Goal: Book appointment/travel/reservation

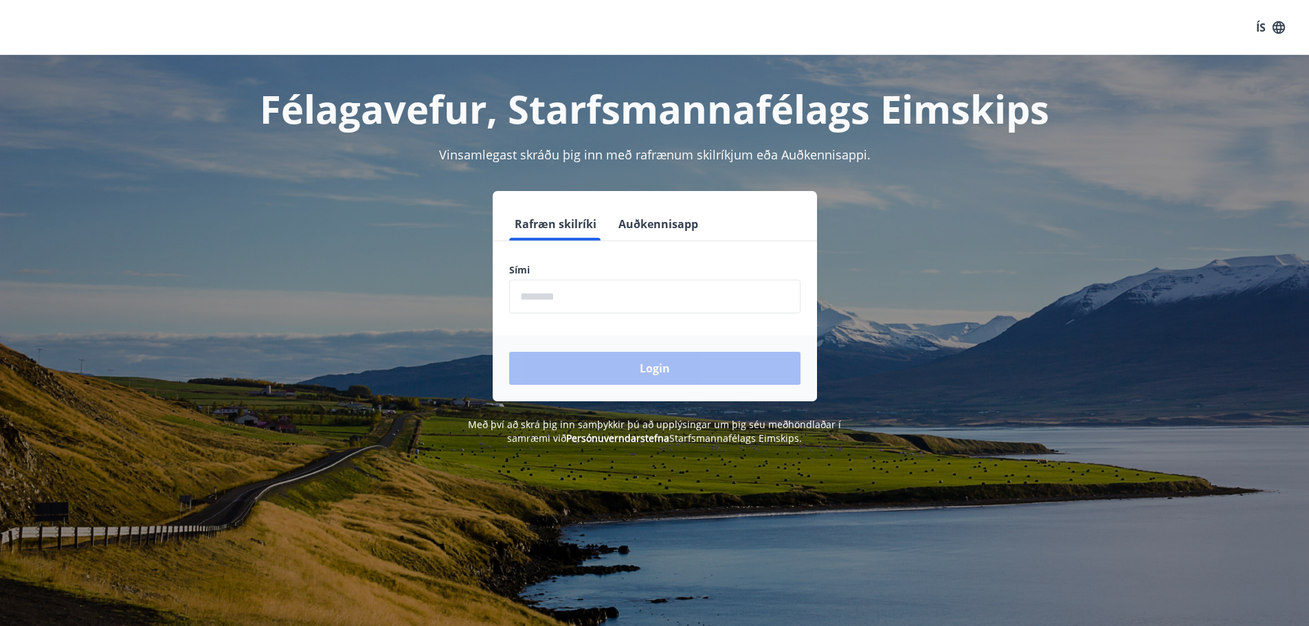
click at [689, 304] on input "phone" at bounding box center [654, 297] width 291 height 34
type input "********"
click at [622, 369] on button "Login" at bounding box center [654, 368] width 291 height 33
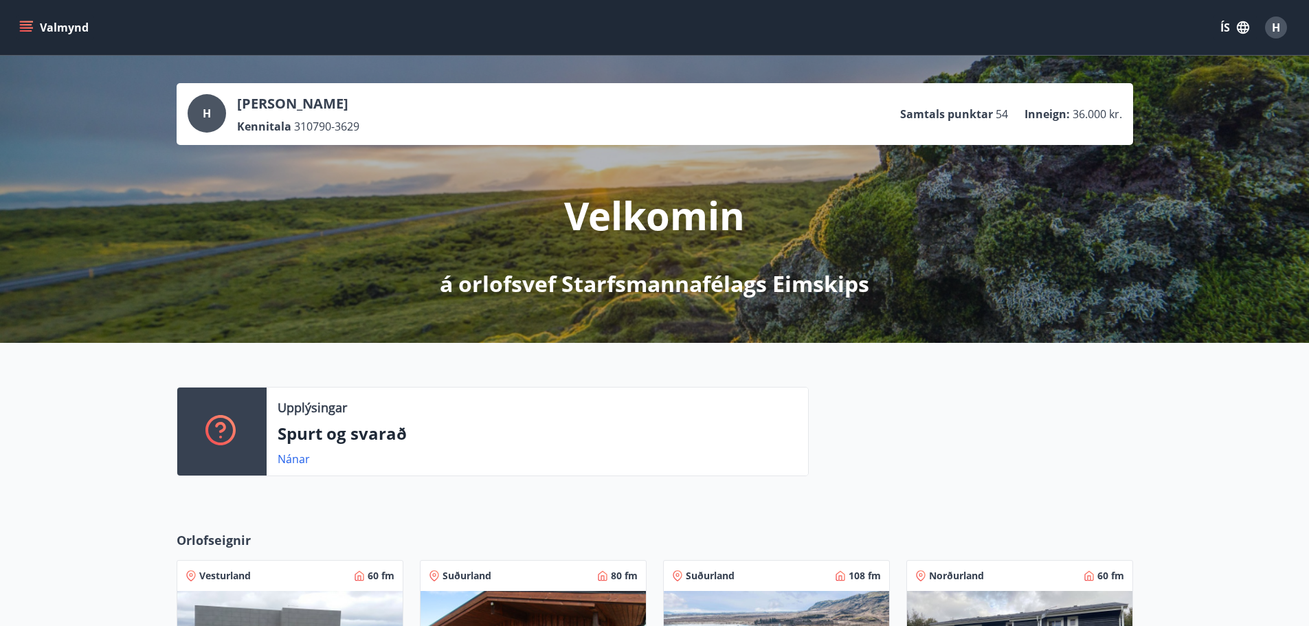
click at [26, 35] on button "Valmynd" at bounding box center [55, 27] width 78 height 25
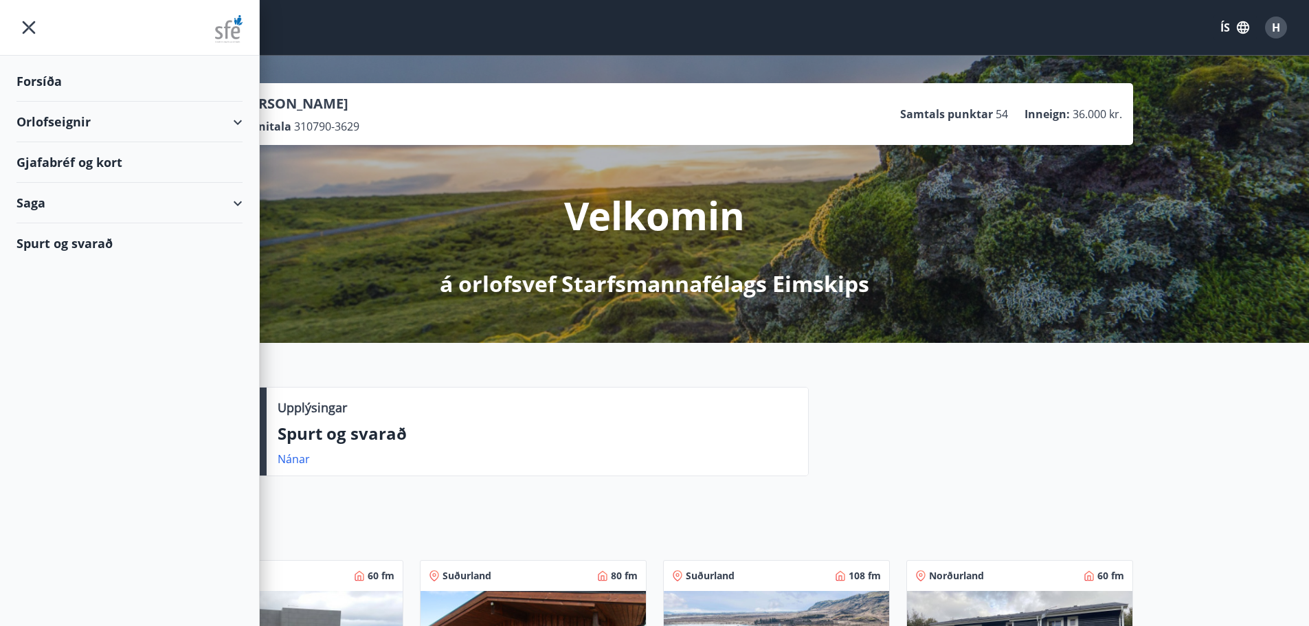
click at [135, 122] on div "Orlofseignir" at bounding box center [129, 122] width 226 height 41
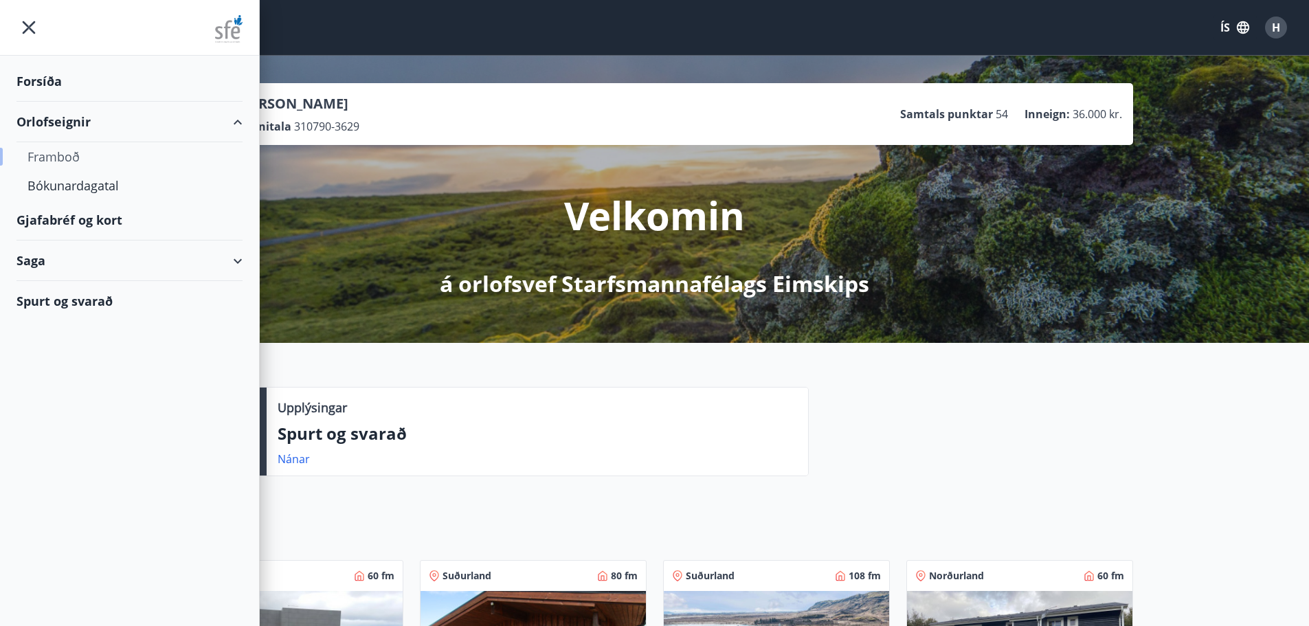
click at [57, 157] on div "Framboð" at bounding box center [129, 156] width 204 height 29
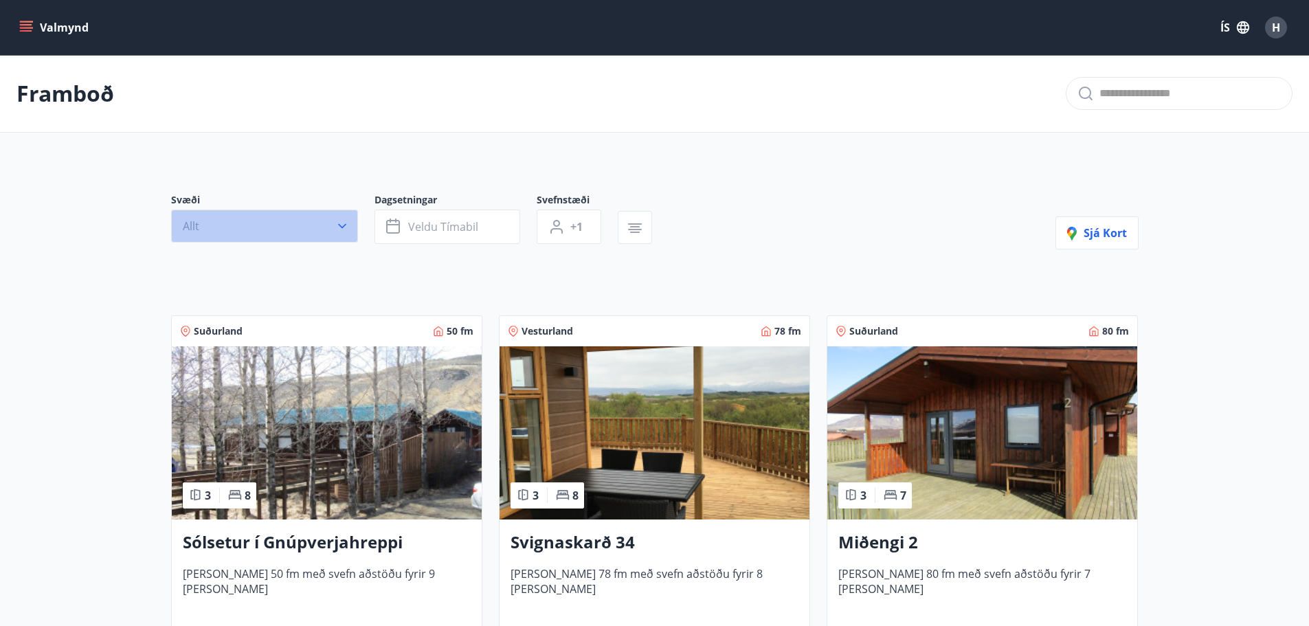
click at [329, 225] on button "Allt" at bounding box center [264, 226] width 187 height 33
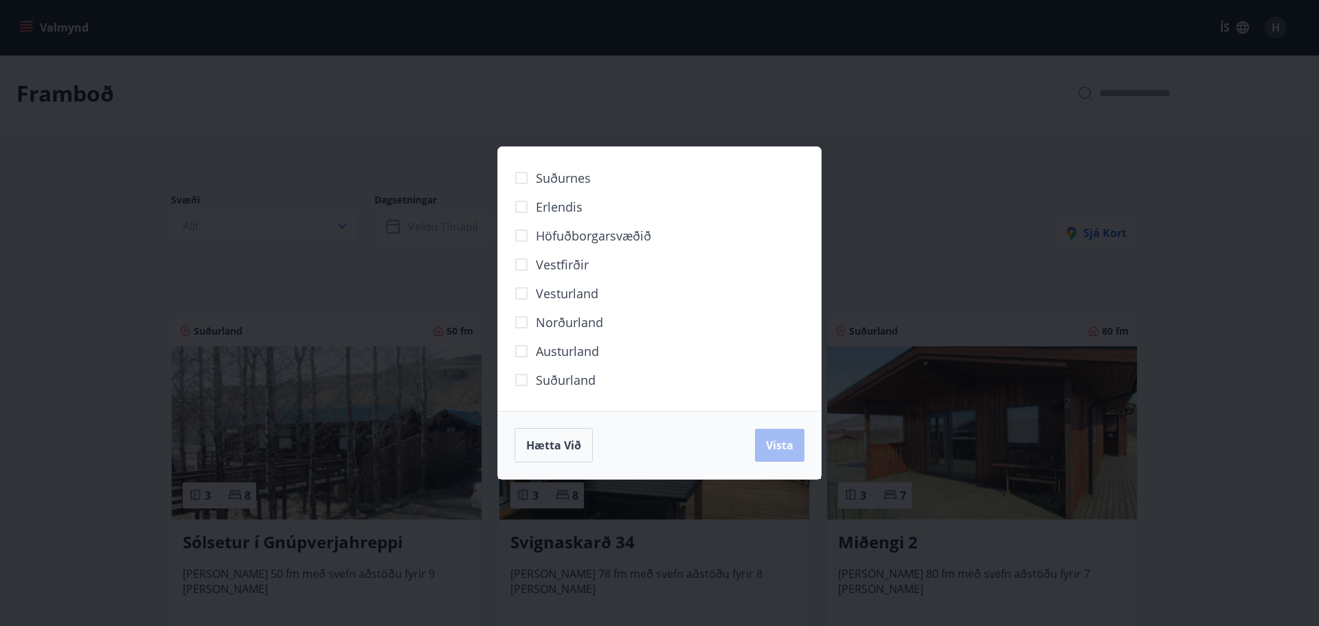
click at [587, 324] on span "Norðurland" at bounding box center [569, 322] width 67 height 18
click at [777, 446] on span "Vista" at bounding box center [779, 445] width 27 height 15
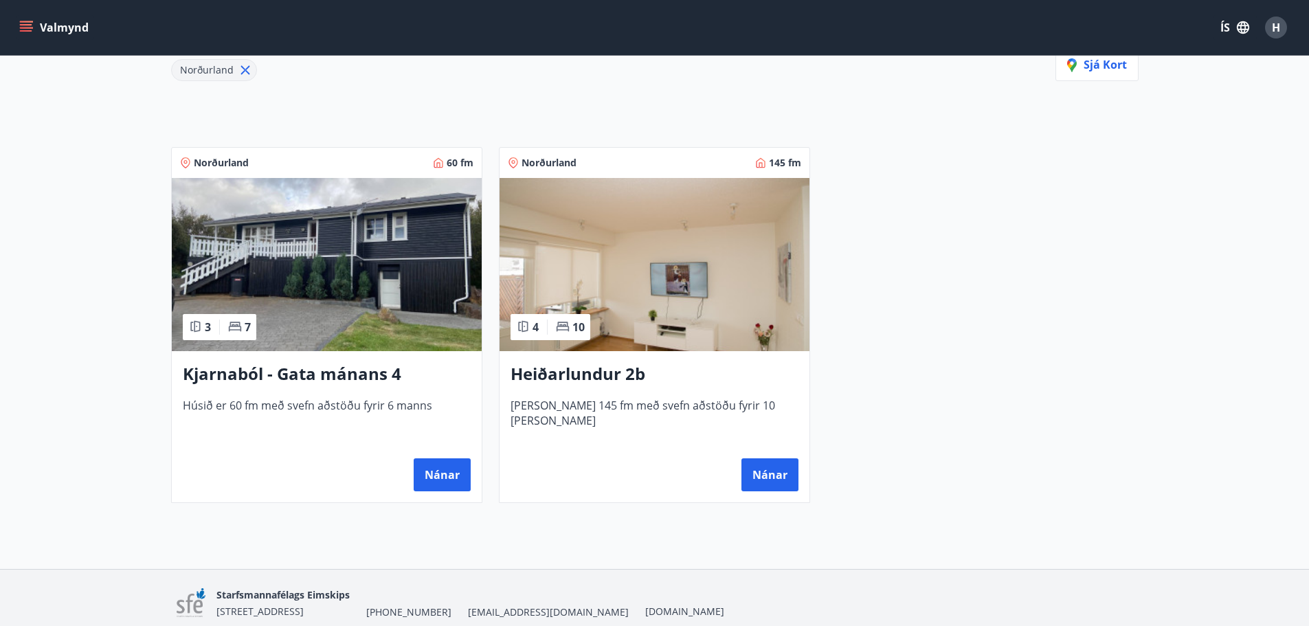
scroll to position [205, 0]
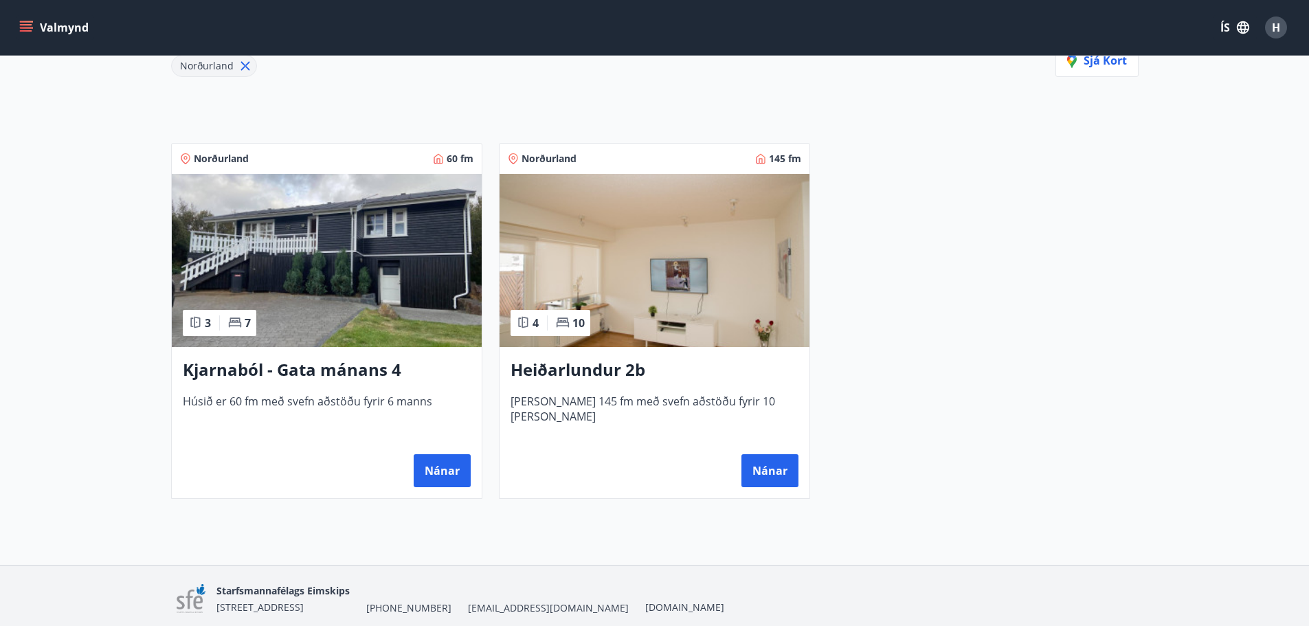
click at [626, 370] on h3 "Heiðarlundur 2b" at bounding box center [654, 370] width 288 height 25
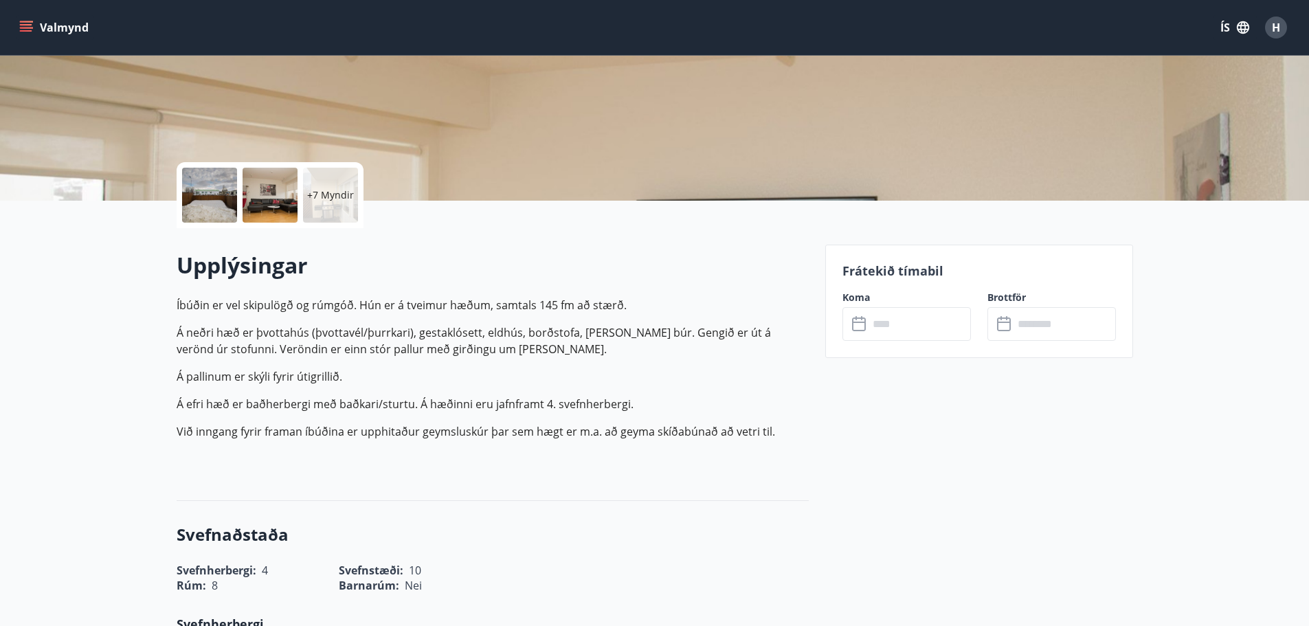
scroll to position [212, 0]
click at [892, 321] on input "text" at bounding box center [919, 323] width 102 height 34
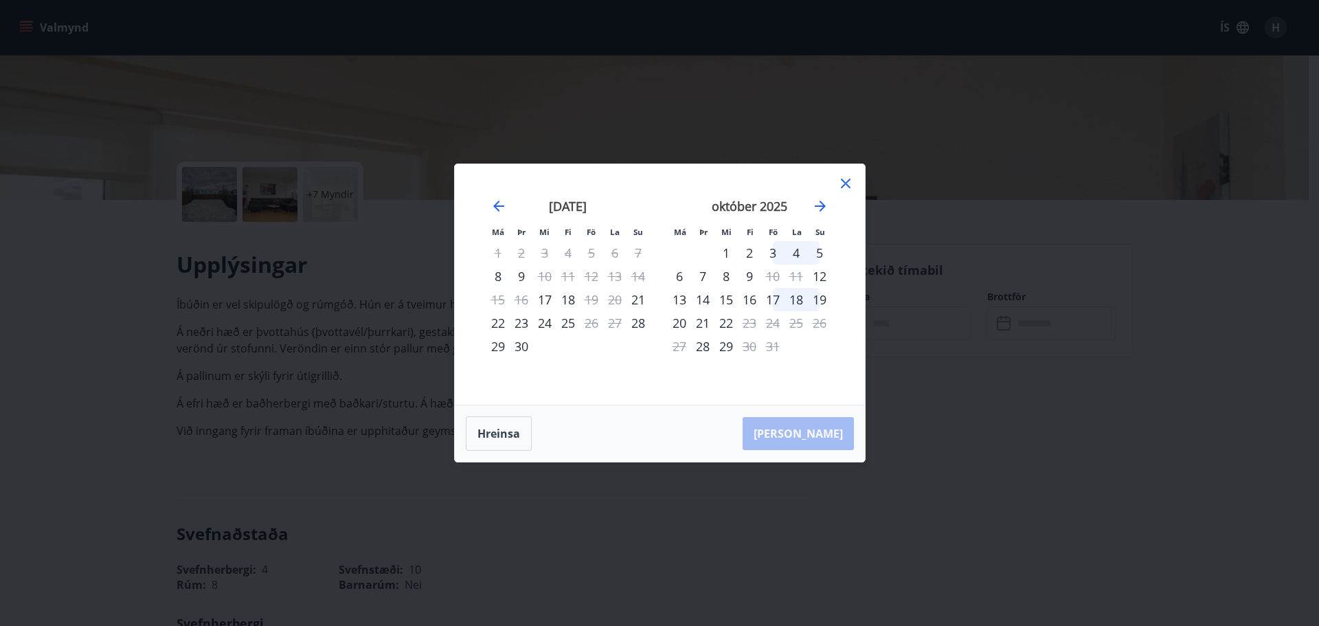
click at [844, 181] on icon at bounding box center [845, 183] width 16 height 16
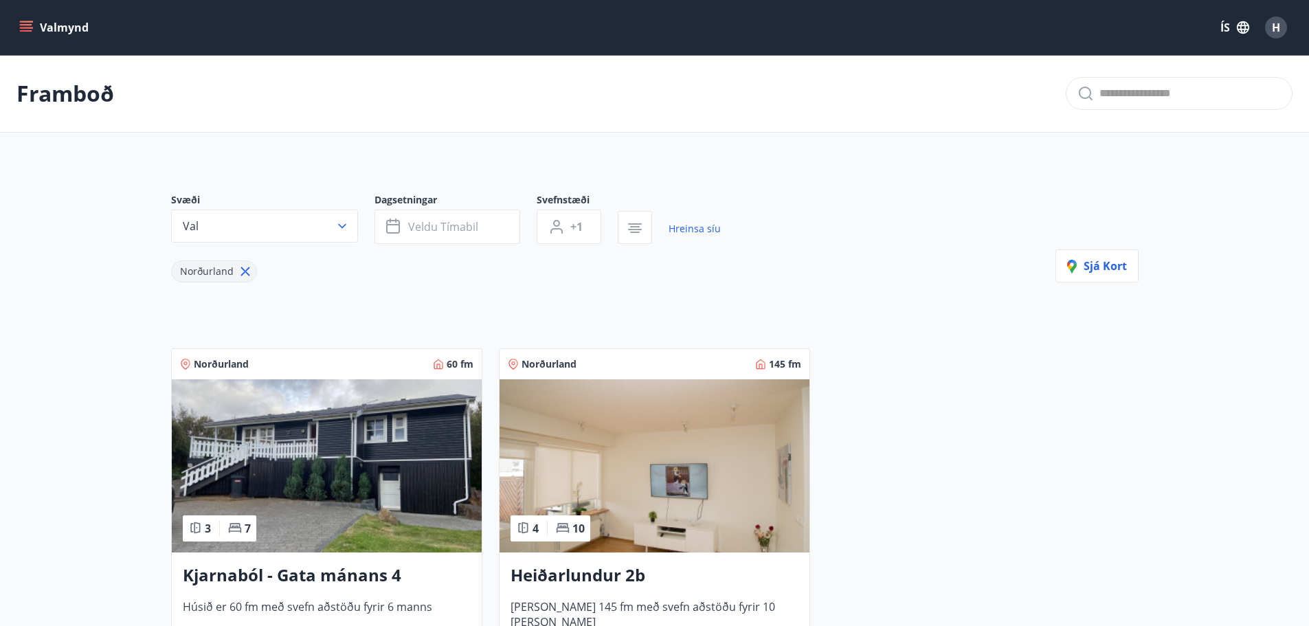
click at [392, 501] on img at bounding box center [327, 465] width 310 height 173
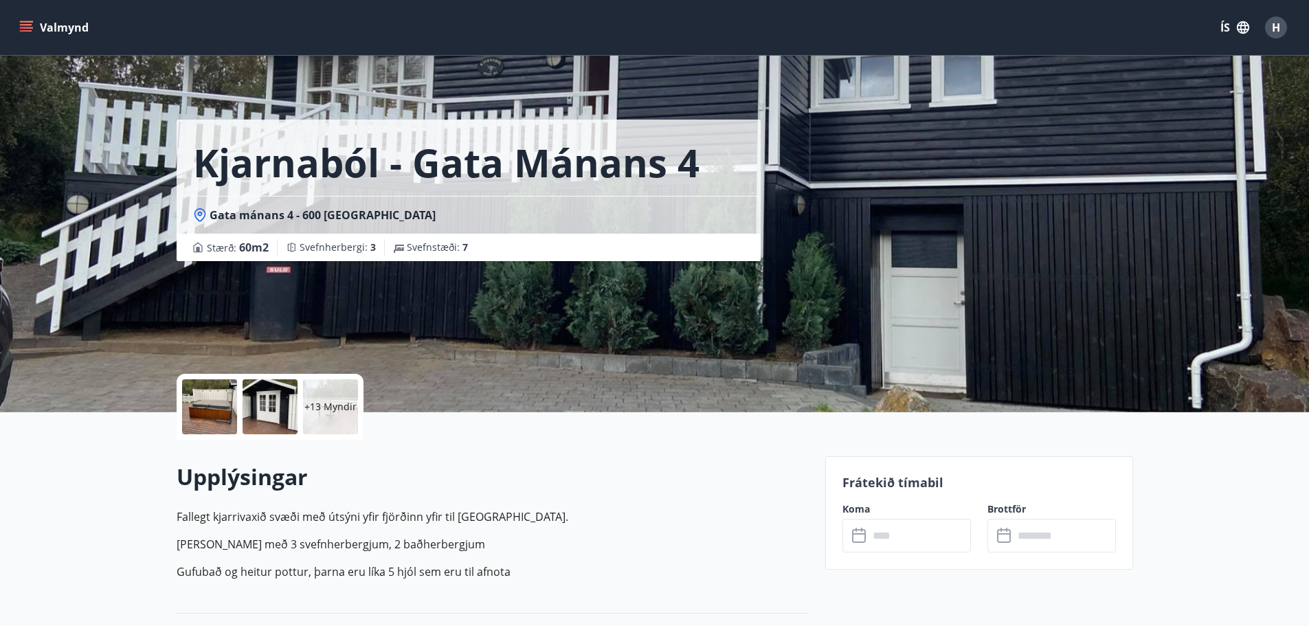
click at [969, 542] on input "text" at bounding box center [919, 536] width 102 height 34
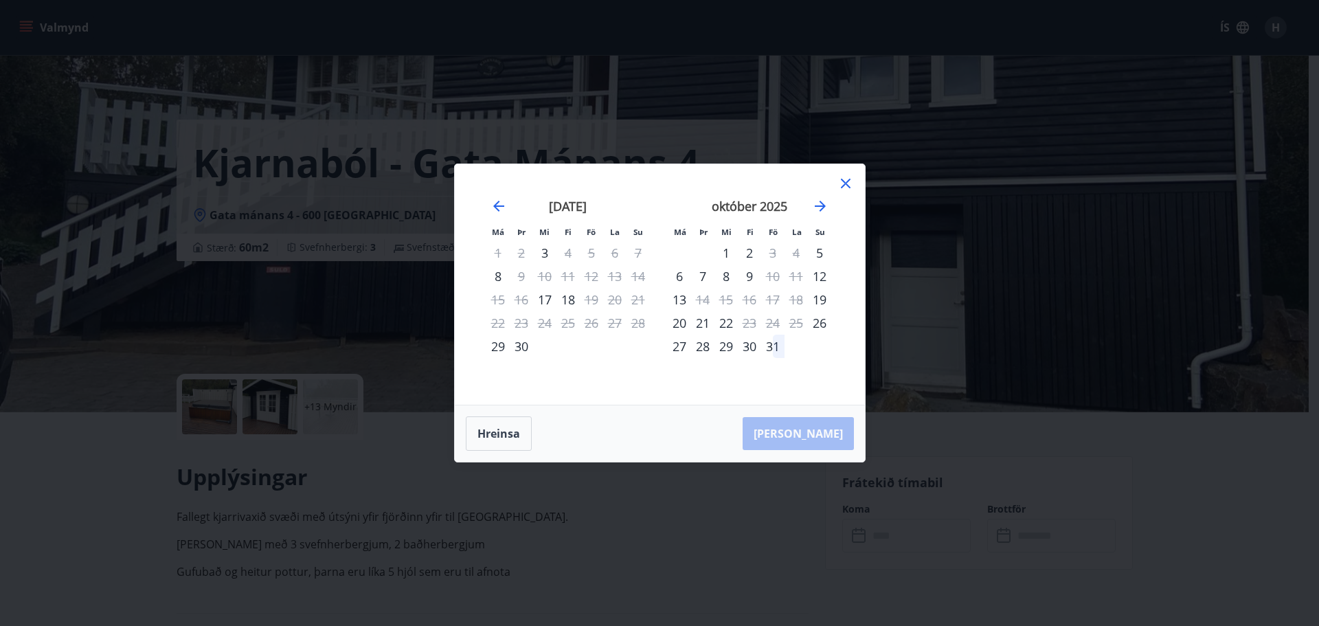
click at [843, 183] on icon at bounding box center [845, 183] width 16 height 16
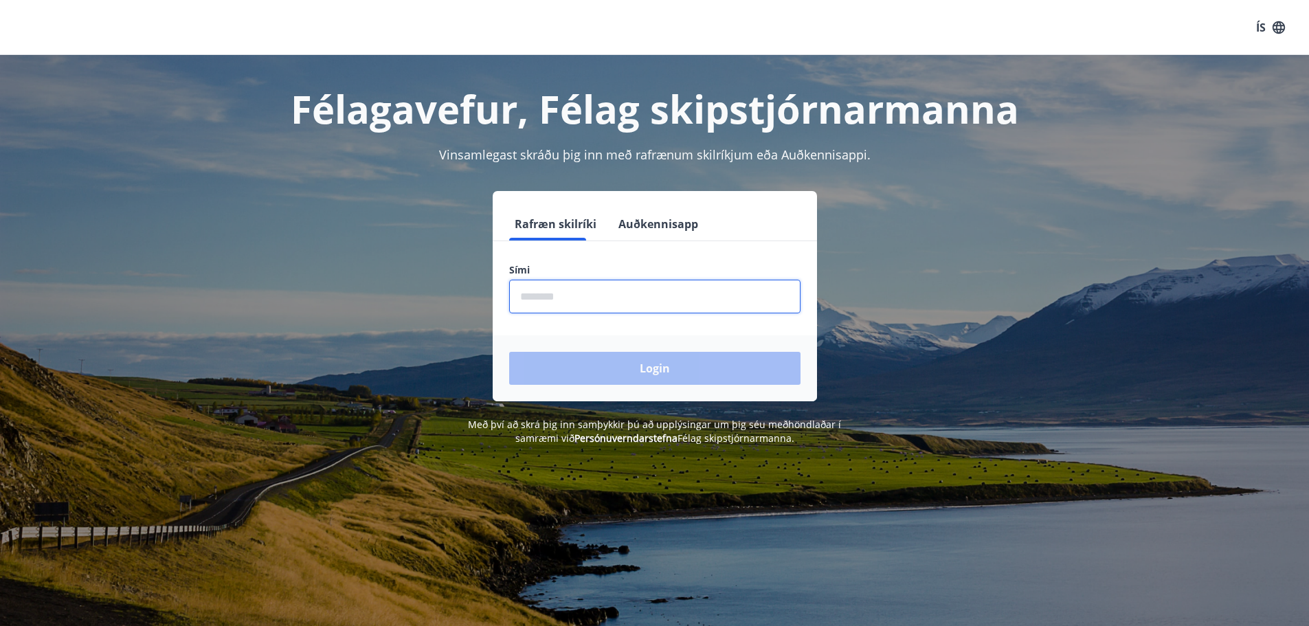
click at [598, 288] on input "phone" at bounding box center [654, 297] width 291 height 34
type input "********"
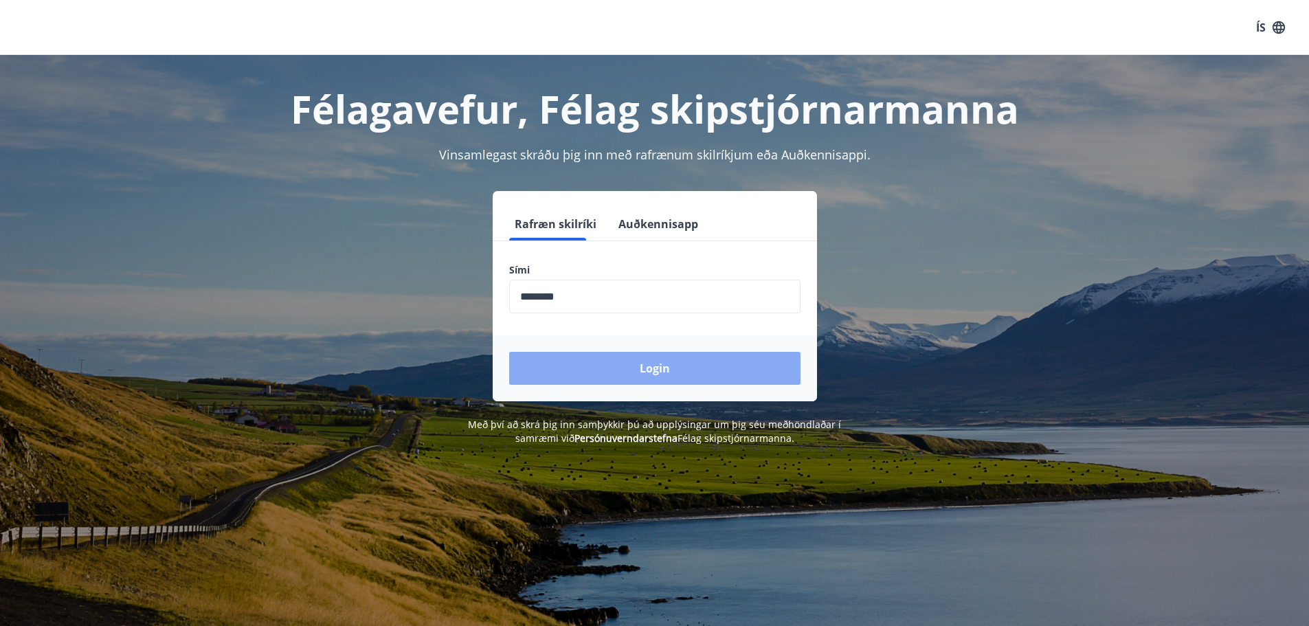
click at [615, 352] on button "Login" at bounding box center [654, 368] width 291 height 33
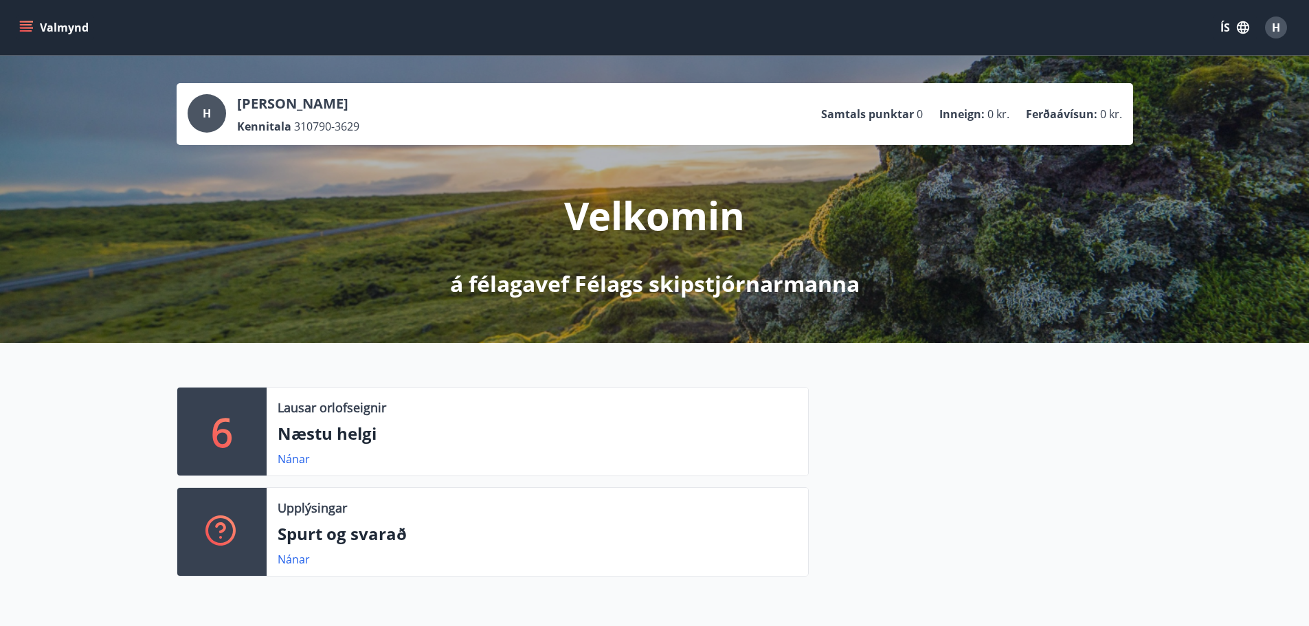
click at [31, 21] on icon "menu" at bounding box center [27, 21] width 15 height 1
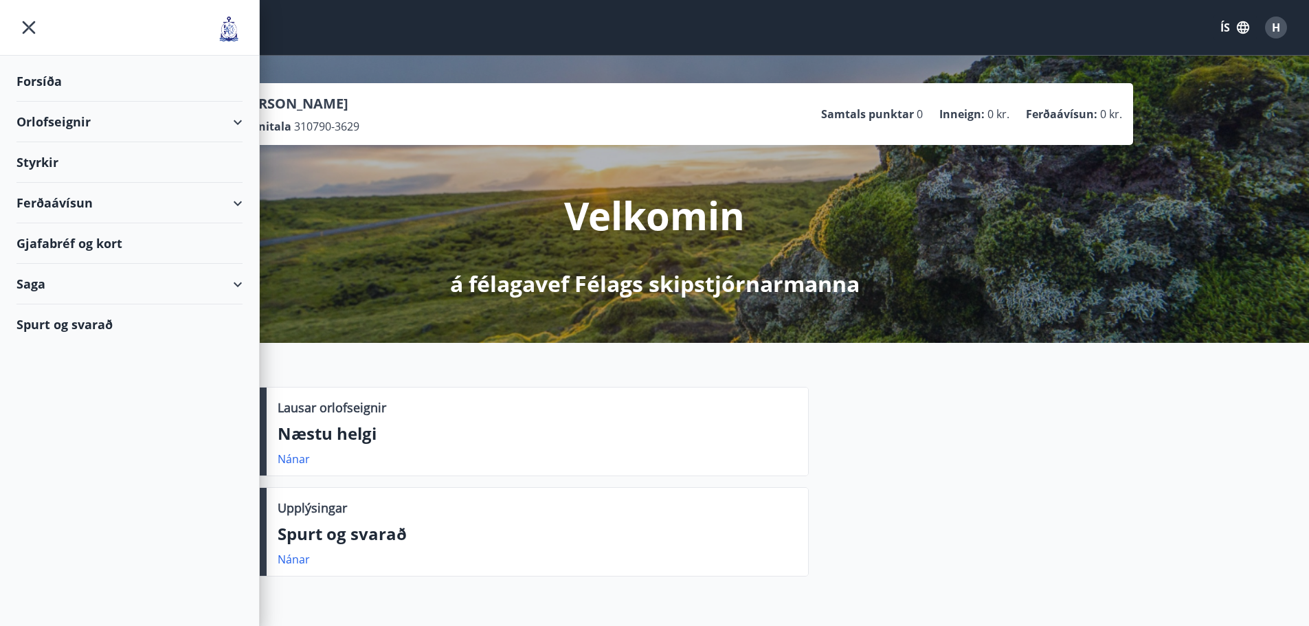
click at [114, 128] on div "Orlofseignir" at bounding box center [129, 122] width 226 height 41
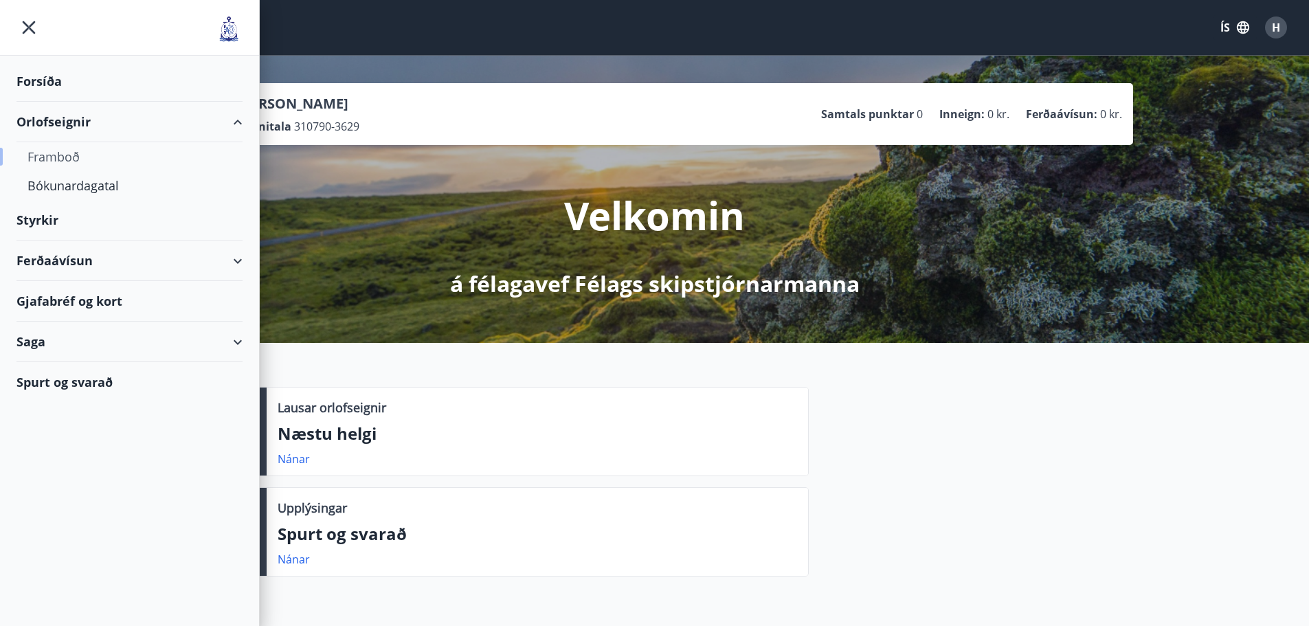
click at [62, 167] on div "Framboð" at bounding box center [129, 156] width 204 height 29
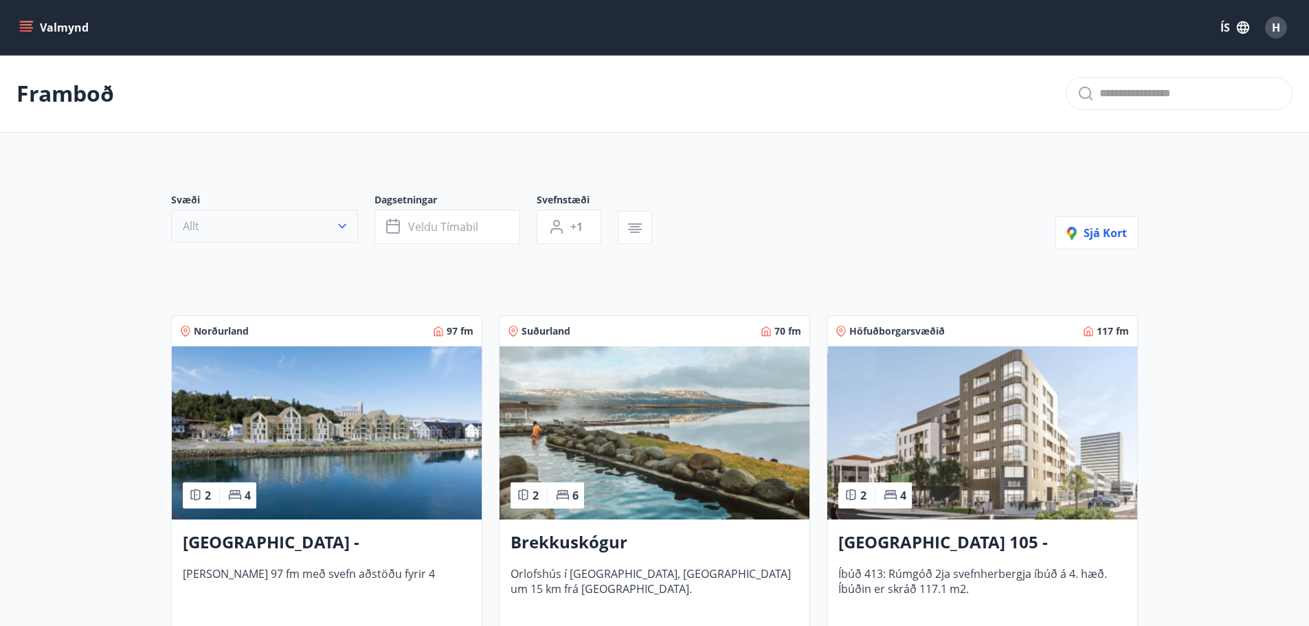
click at [252, 212] on button "Allt" at bounding box center [264, 226] width 187 height 33
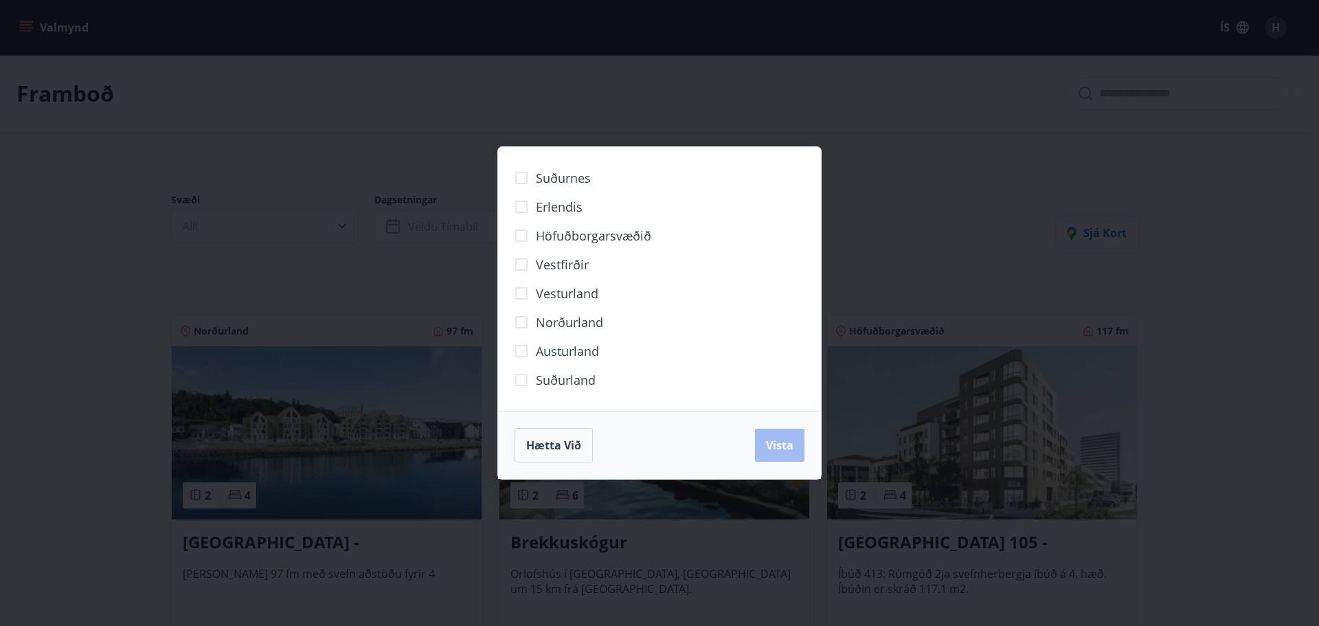
click at [545, 320] on span "Norðurland" at bounding box center [569, 322] width 67 height 18
click at [775, 436] on button "Vista" at bounding box center [779, 445] width 49 height 33
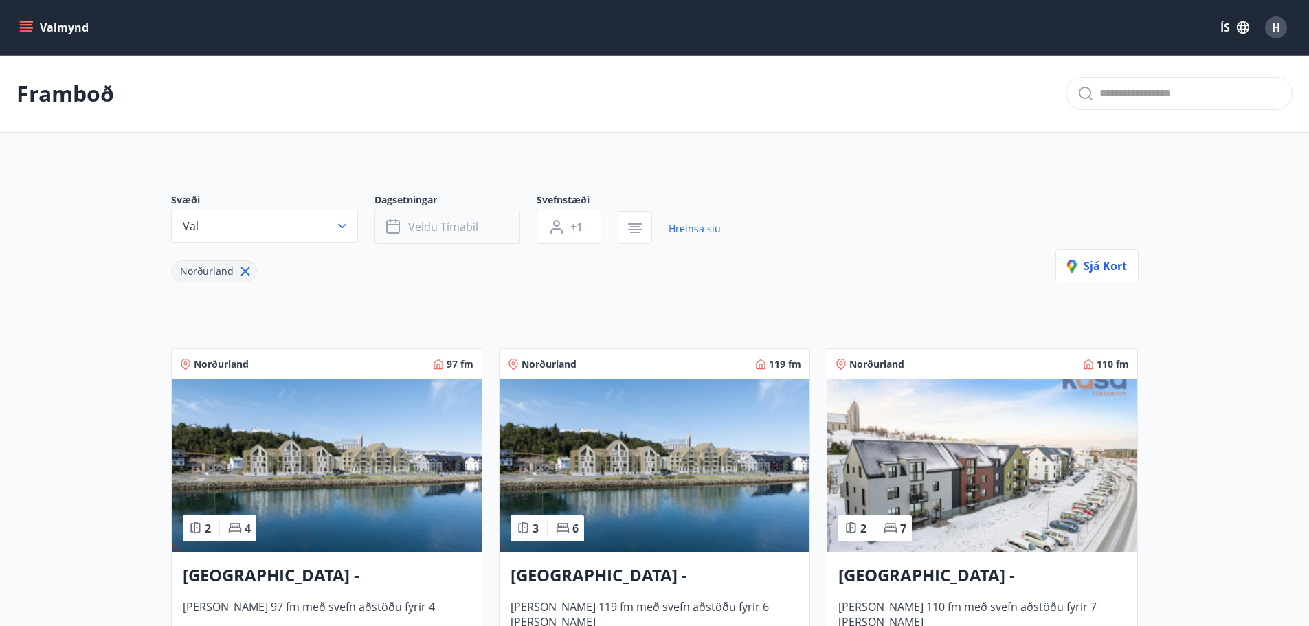
click at [470, 227] on span "Veldu tímabil" at bounding box center [443, 226] width 70 height 15
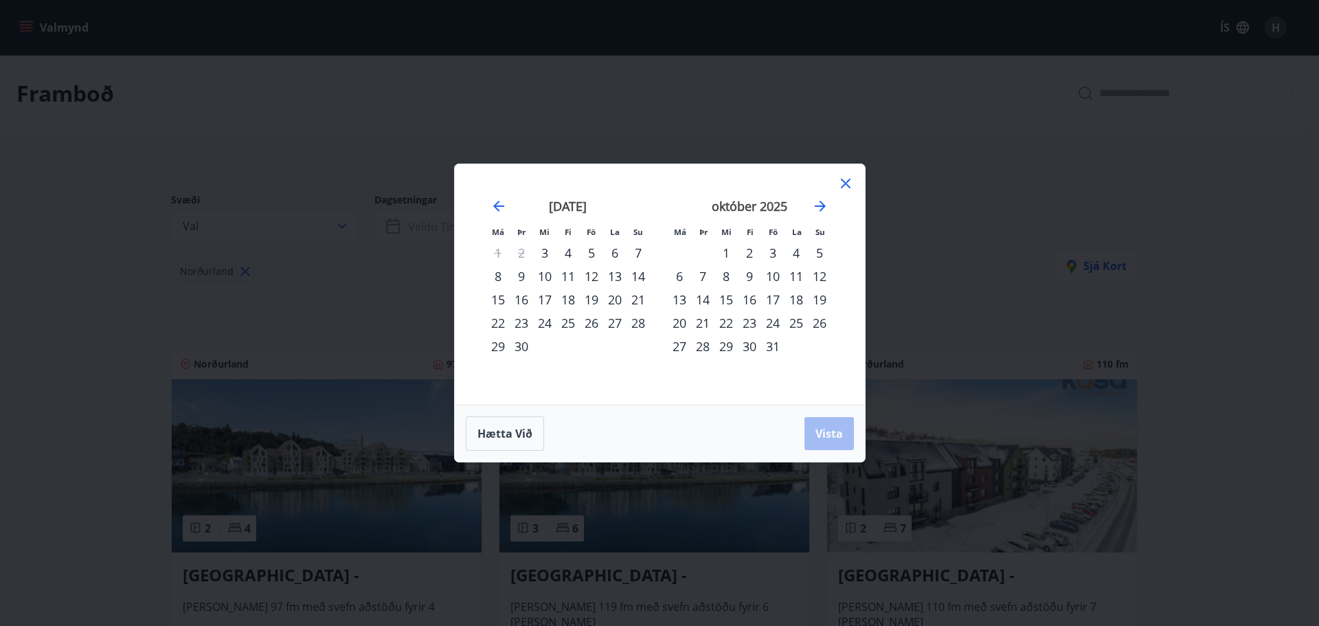
click at [597, 278] on div "12" at bounding box center [591, 275] width 23 height 23
click at [645, 280] on div "14" at bounding box center [637, 275] width 23 height 23
click at [836, 437] on span "Vista" at bounding box center [828, 433] width 27 height 15
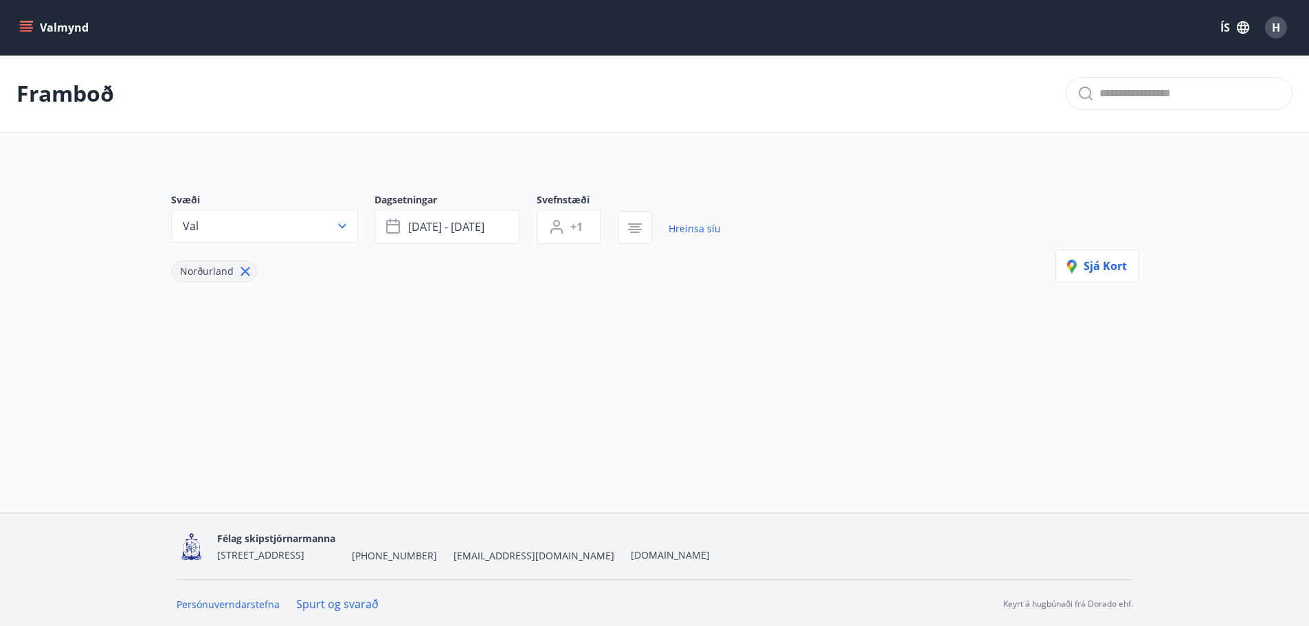
scroll to position [2, 0]
click at [451, 240] on button "[DATE] - [DATE]" at bounding box center [447, 224] width 146 height 34
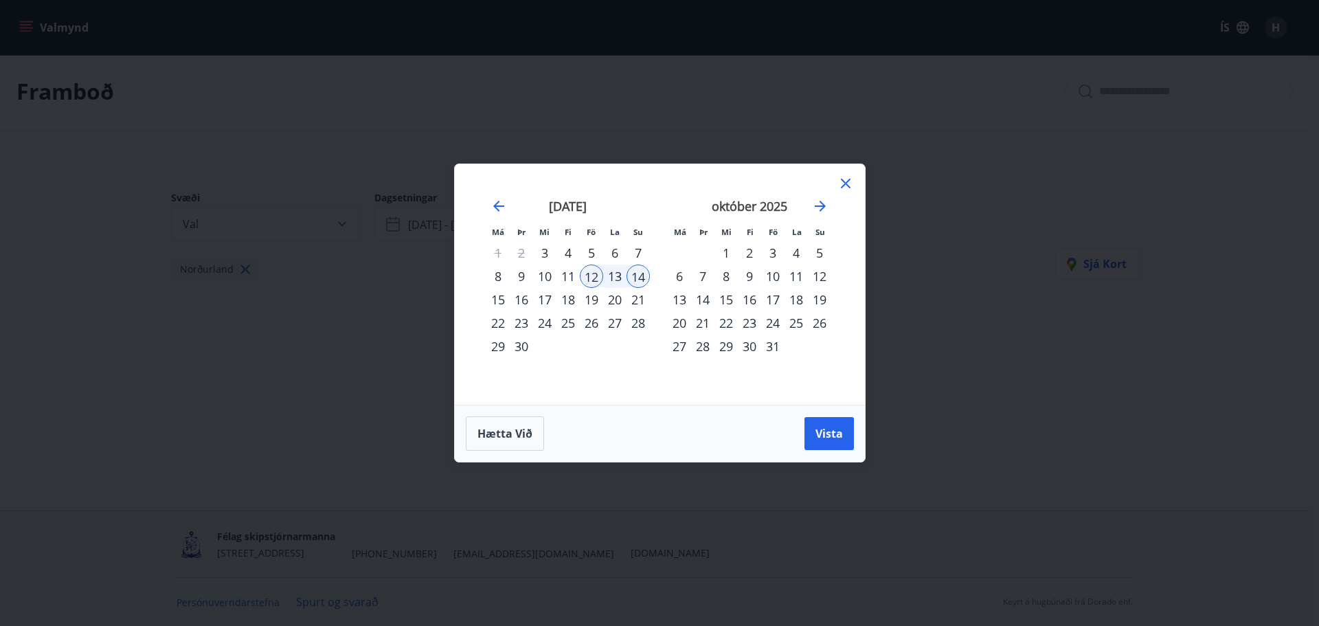
click at [539, 273] on div "10" at bounding box center [544, 275] width 23 height 23
click at [835, 439] on span "Vista" at bounding box center [828, 433] width 27 height 15
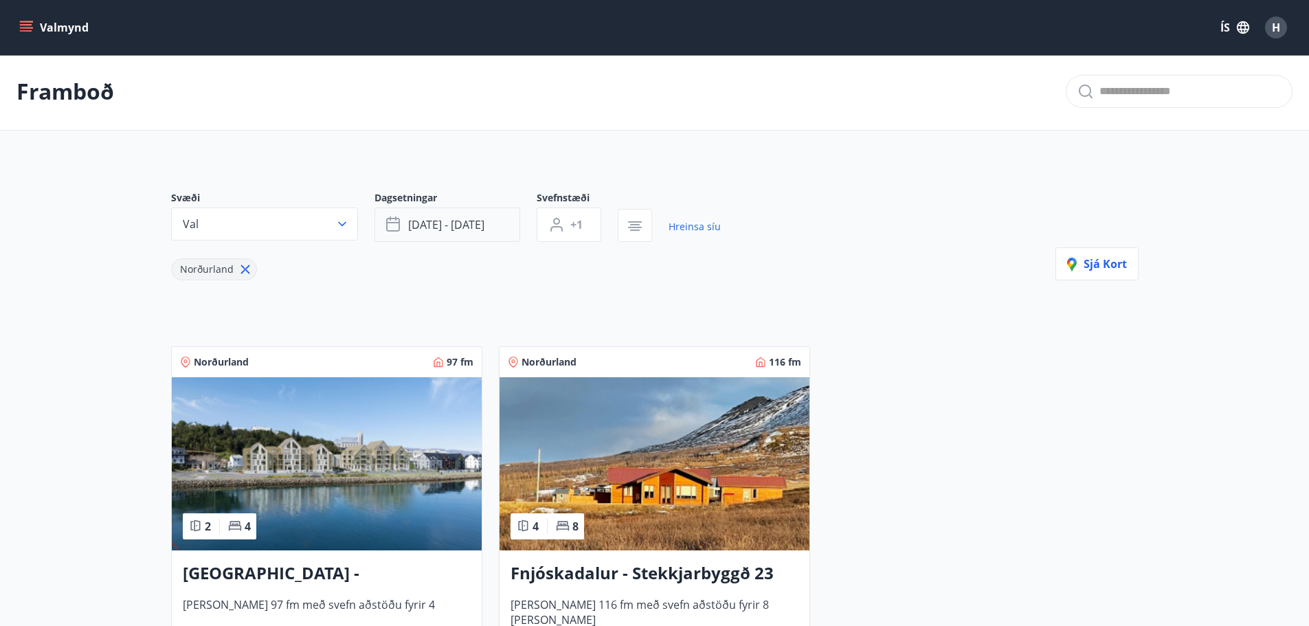
click at [448, 229] on span "[DATE] - [DATE]" at bounding box center [446, 224] width 76 height 15
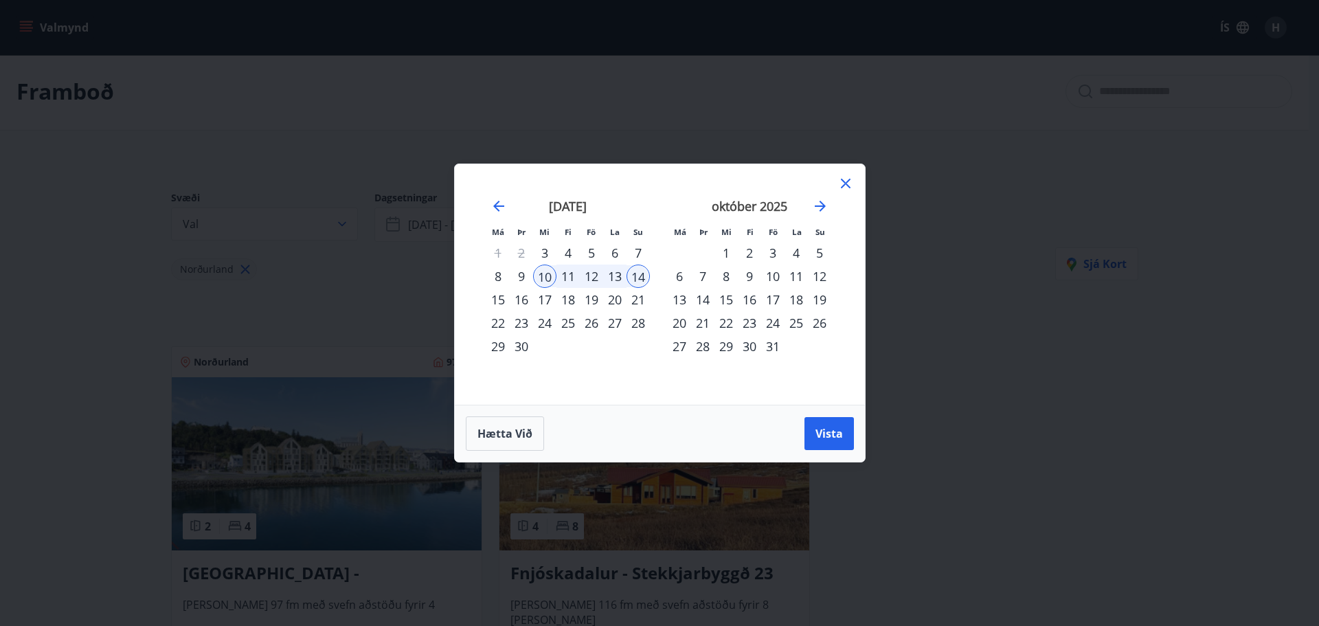
click at [396, 259] on div "Má Þr Mi Fi Fö La Su Má Þr Mi Fi Fö La Su [DATE] 1 2 3 4 5 6 7 8 9 10 11 12 13 …" at bounding box center [659, 313] width 1319 height 626
click at [392, 280] on div "Má Þr Mi Fi Fö La Su Má Þr Mi Fi Fö La Su [DATE] 1 2 3 4 5 6 7 8 9 10 11 12 13 …" at bounding box center [659, 313] width 1319 height 626
click at [809, 439] on button "Vista" at bounding box center [828, 433] width 49 height 33
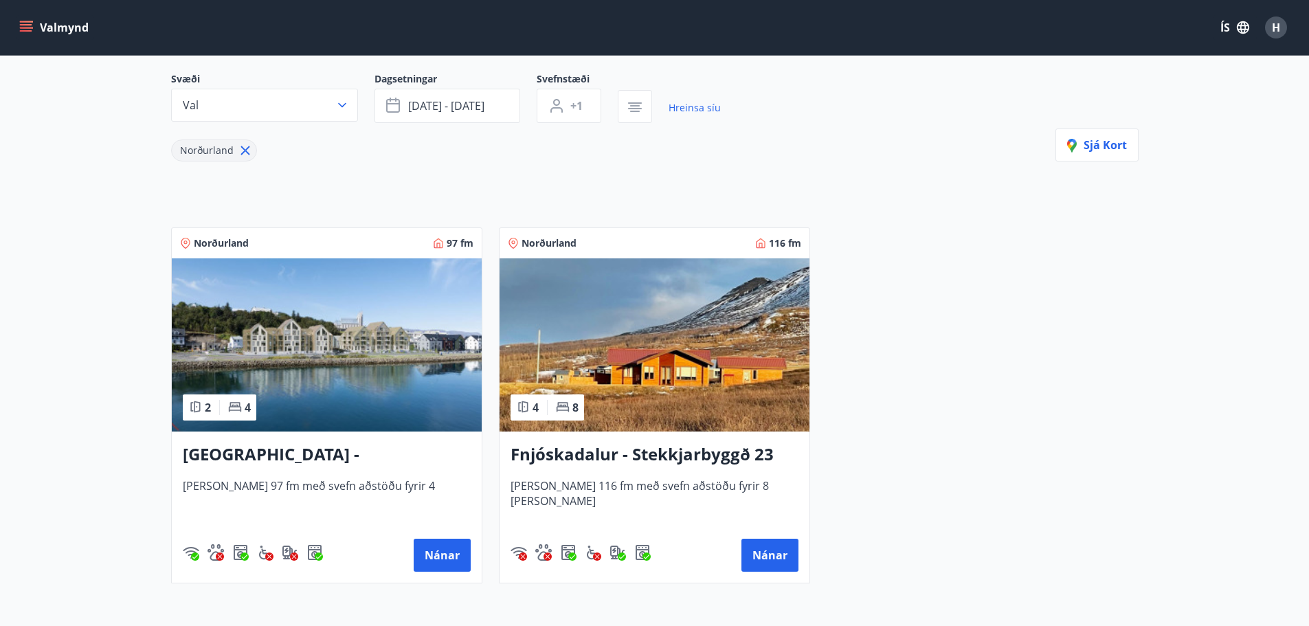
scroll to position [122, 0]
click at [453, 550] on button "Nánar" at bounding box center [442, 554] width 57 height 33
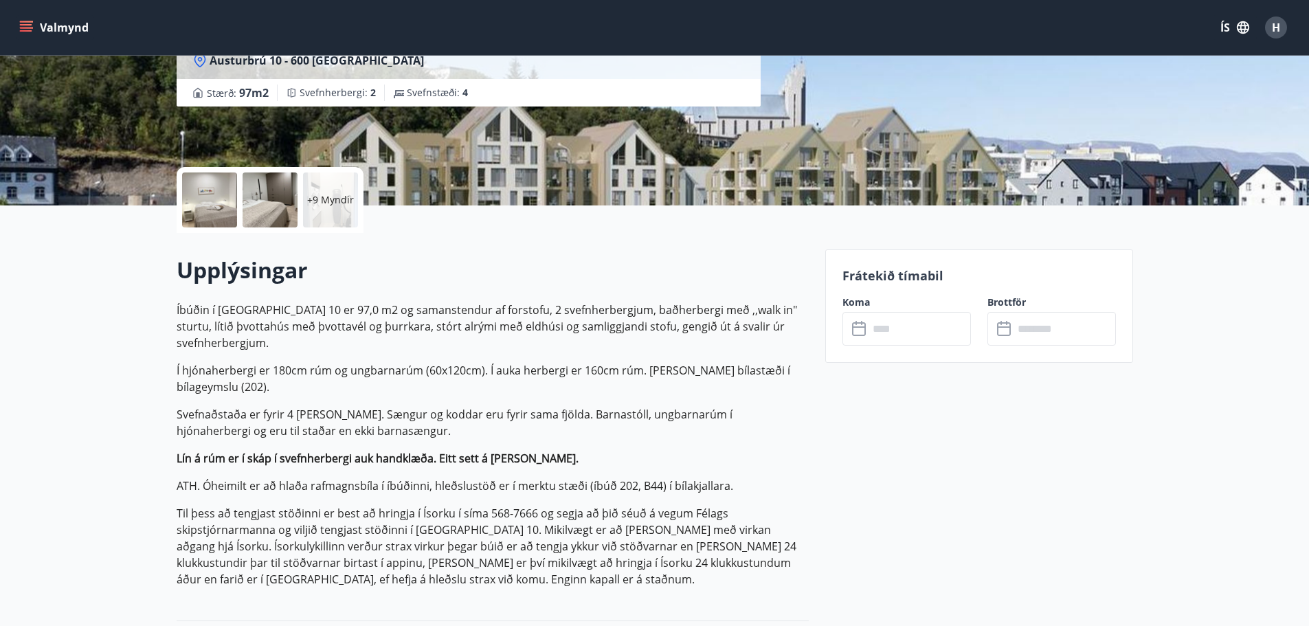
scroll to position [207, 0]
click at [924, 339] on input "text" at bounding box center [919, 328] width 102 height 34
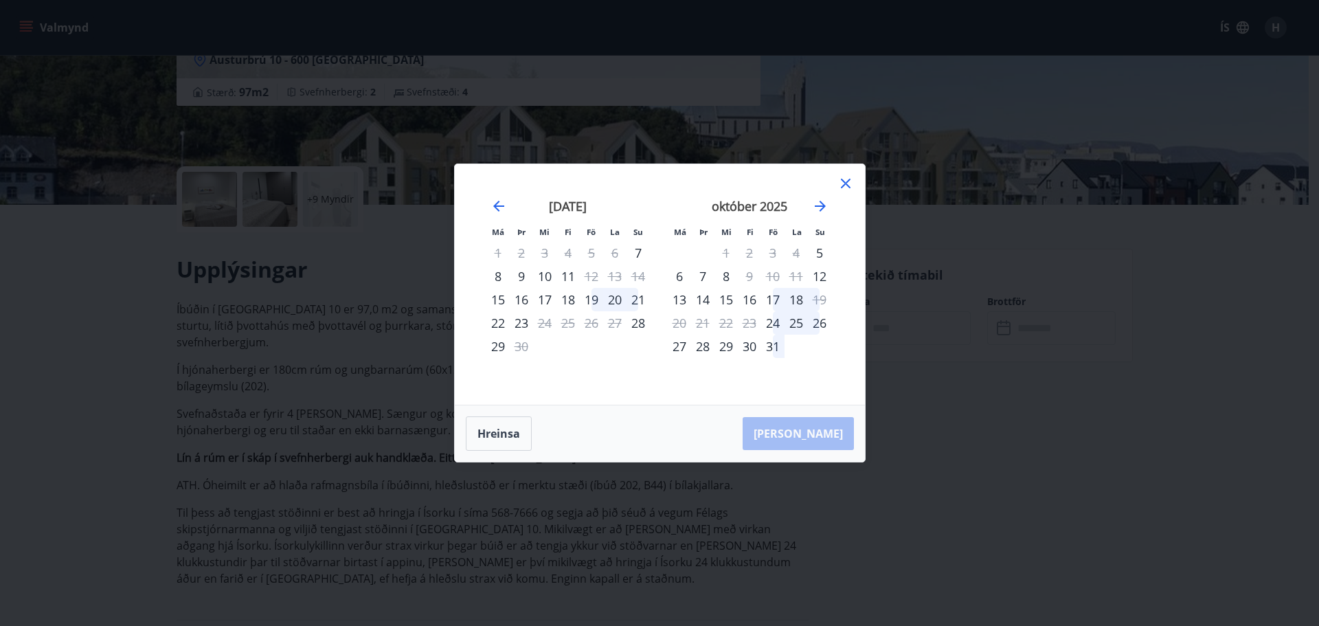
click at [839, 181] on icon at bounding box center [845, 183] width 16 height 16
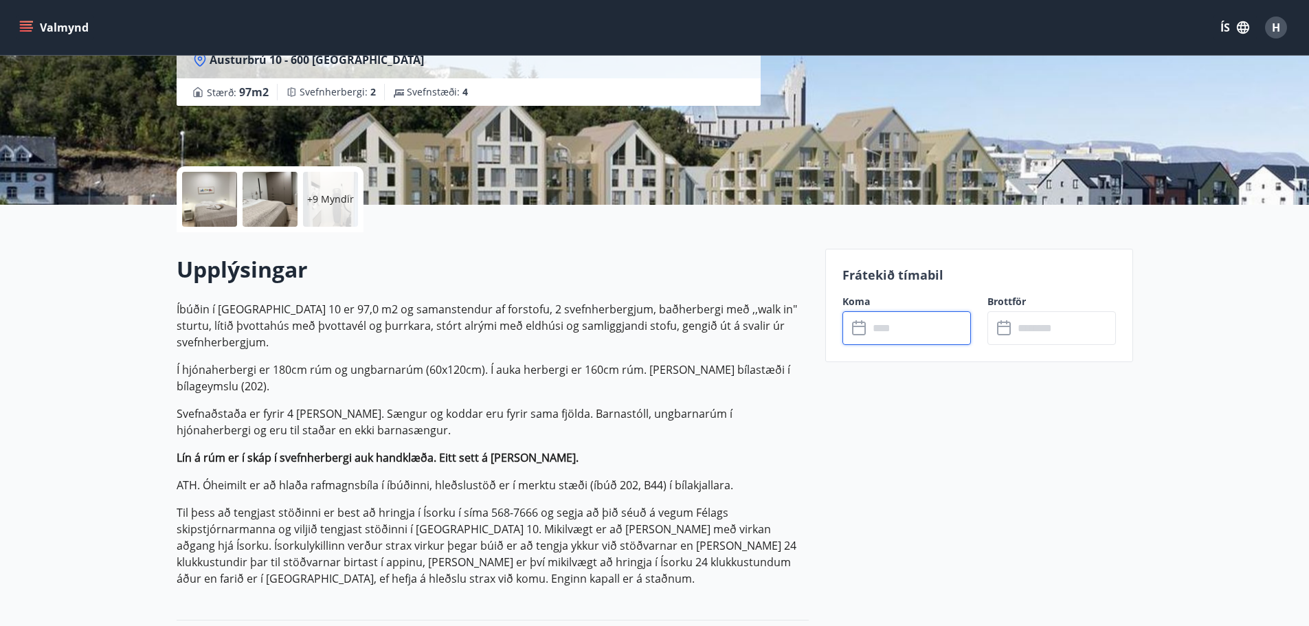
scroll to position [0, 0]
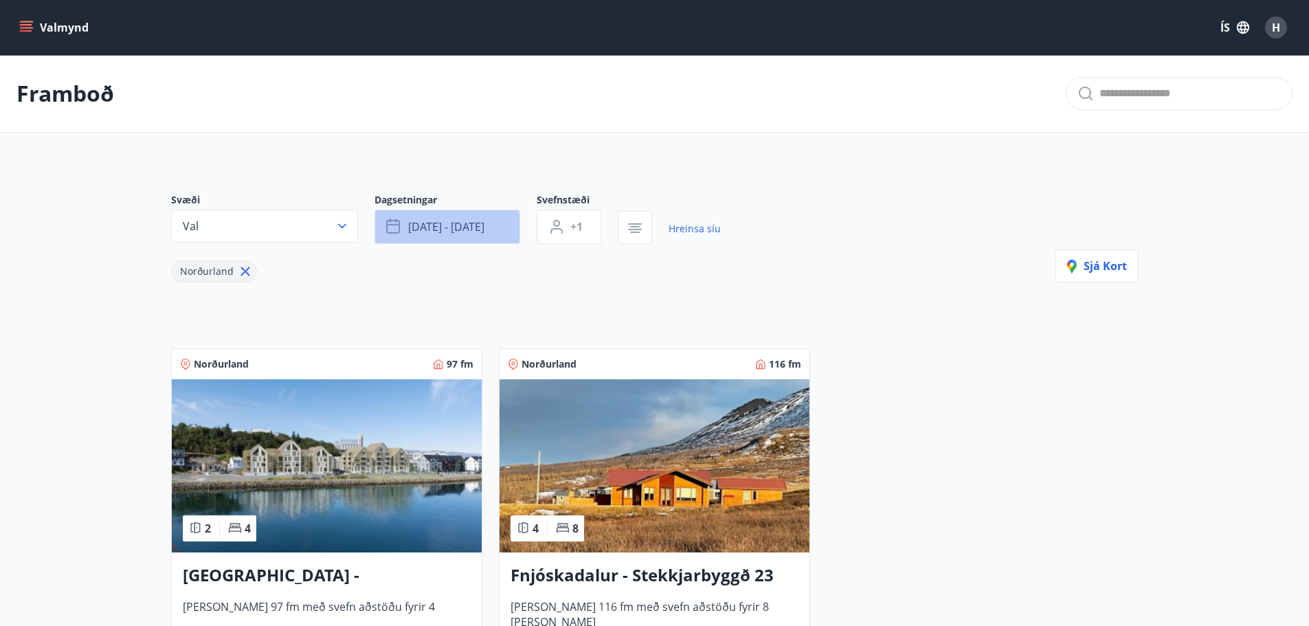
click at [419, 229] on span "[DATE] - [DATE]" at bounding box center [446, 226] width 76 height 15
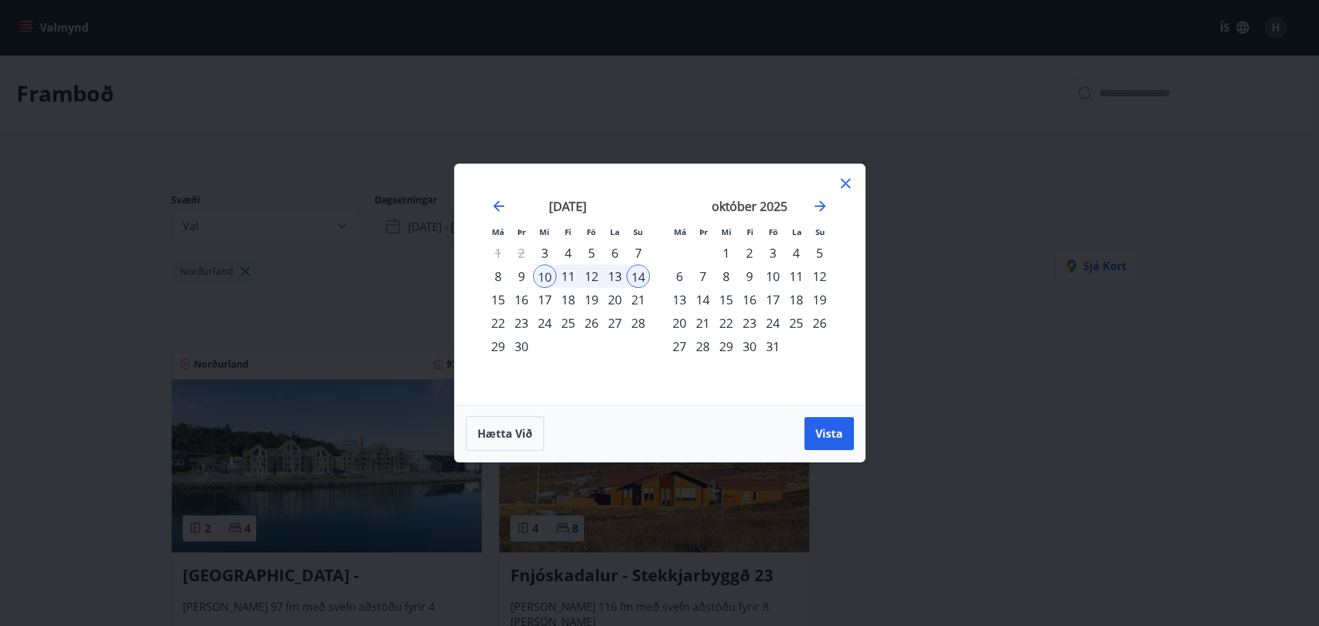
click at [419, 229] on div "Má Þr Mi Fi Fö La Su Má Þr Mi Fi Fö La Su [DATE] 1 2 3 4 5 6 7 8 9 10 11 12 13 …" at bounding box center [659, 313] width 1319 height 626
click at [326, 227] on div "Má Þr Mi Fi Fö La Su Má Þr Mi Fi Fö La Su [DATE] 1 2 3 4 5 6 7 8 9 10 11 12 13 …" at bounding box center [659, 313] width 1319 height 626
click at [550, 273] on div "10" at bounding box center [544, 275] width 23 height 23
click at [514, 440] on span "Hætta við" at bounding box center [504, 433] width 55 height 15
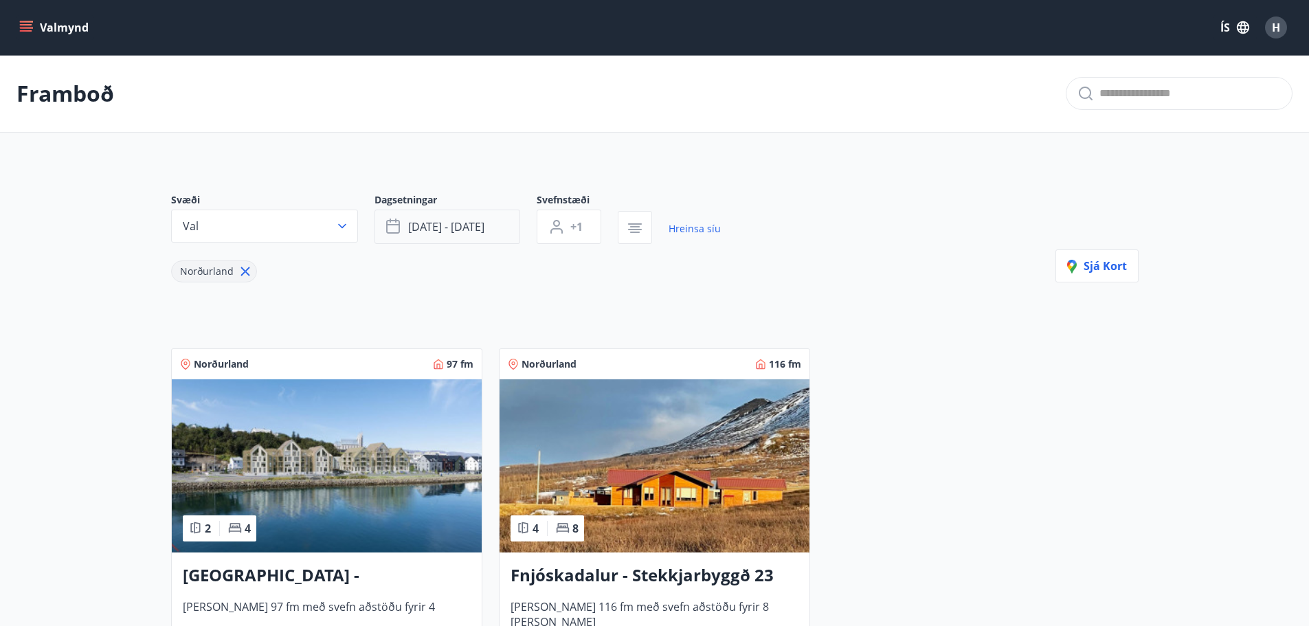
click at [502, 238] on button "[DATE] - [DATE]" at bounding box center [447, 227] width 146 height 34
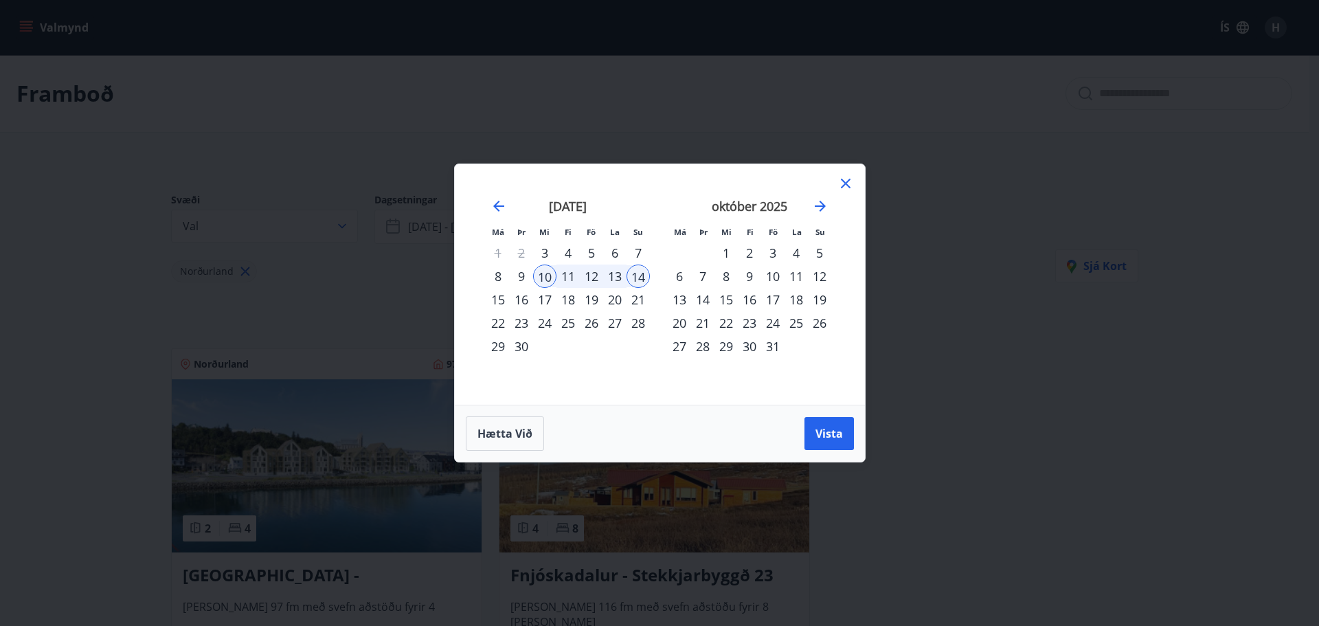
click at [550, 271] on div "10" at bounding box center [544, 275] width 23 height 23
click at [589, 271] on div "12" at bounding box center [591, 275] width 23 height 23
click at [552, 278] on div "10" at bounding box center [544, 275] width 23 height 23
click at [561, 275] on div "11" at bounding box center [567, 275] width 23 height 23
click at [846, 185] on icon at bounding box center [846, 184] width 10 height 10
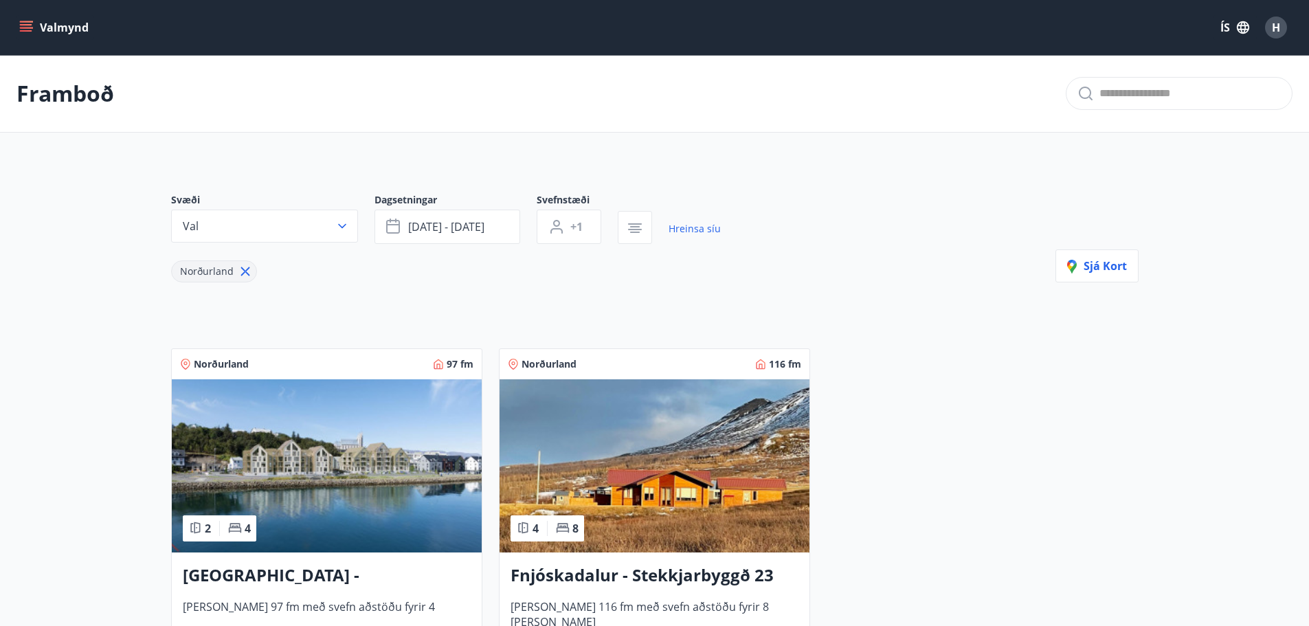
click at [31, 14] on div "Valmynd ÍS H" at bounding box center [654, 27] width 1276 height 33
click at [30, 15] on button "Valmynd" at bounding box center [55, 27] width 78 height 25
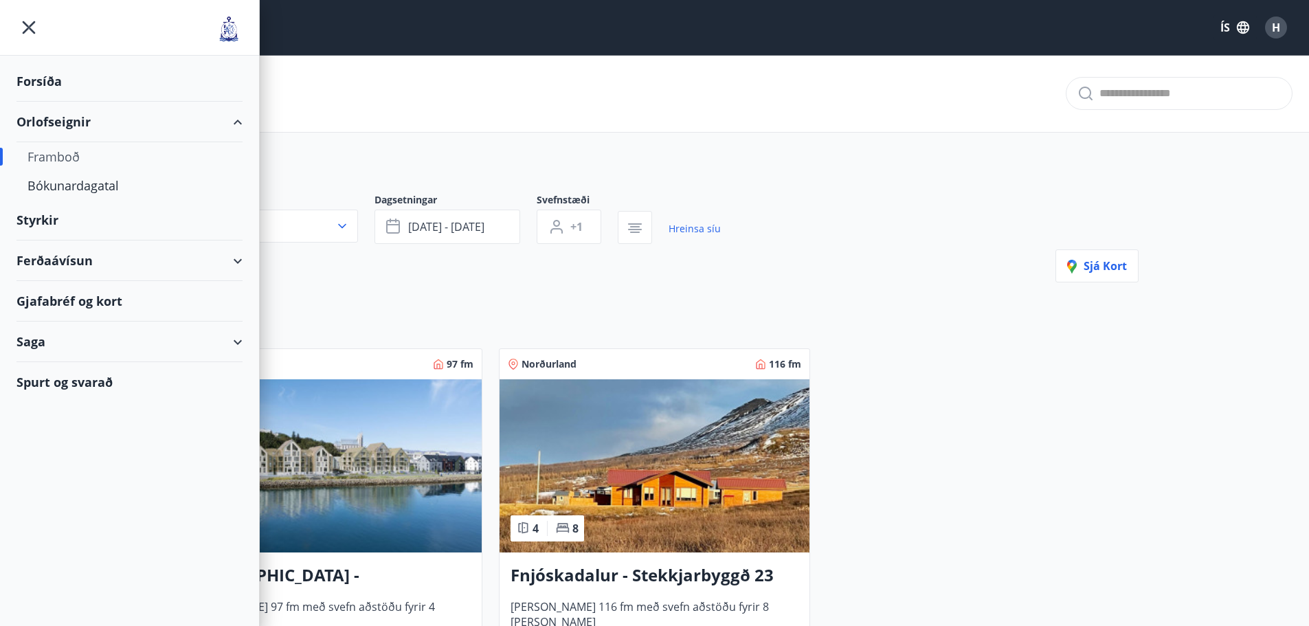
click at [80, 157] on div "Framboð" at bounding box center [129, 156] width 204 height 29
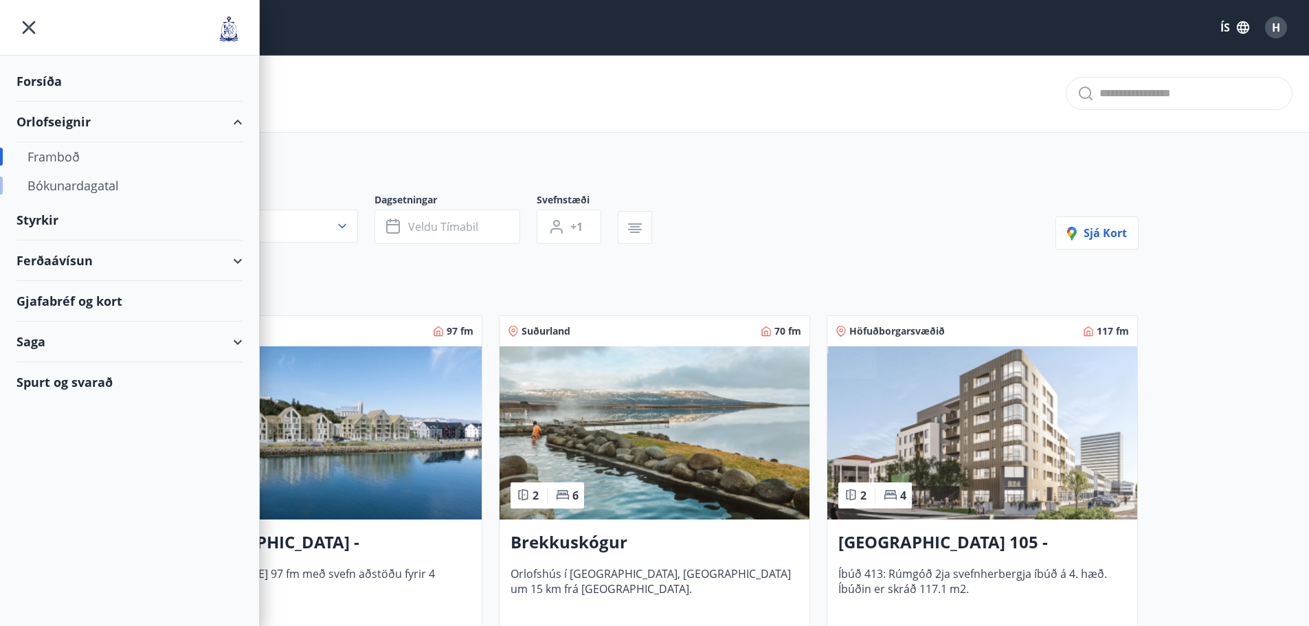
click at [99, 185] on div "Bókunardagatal" at bounding box center [129, 185] width 204 height 29
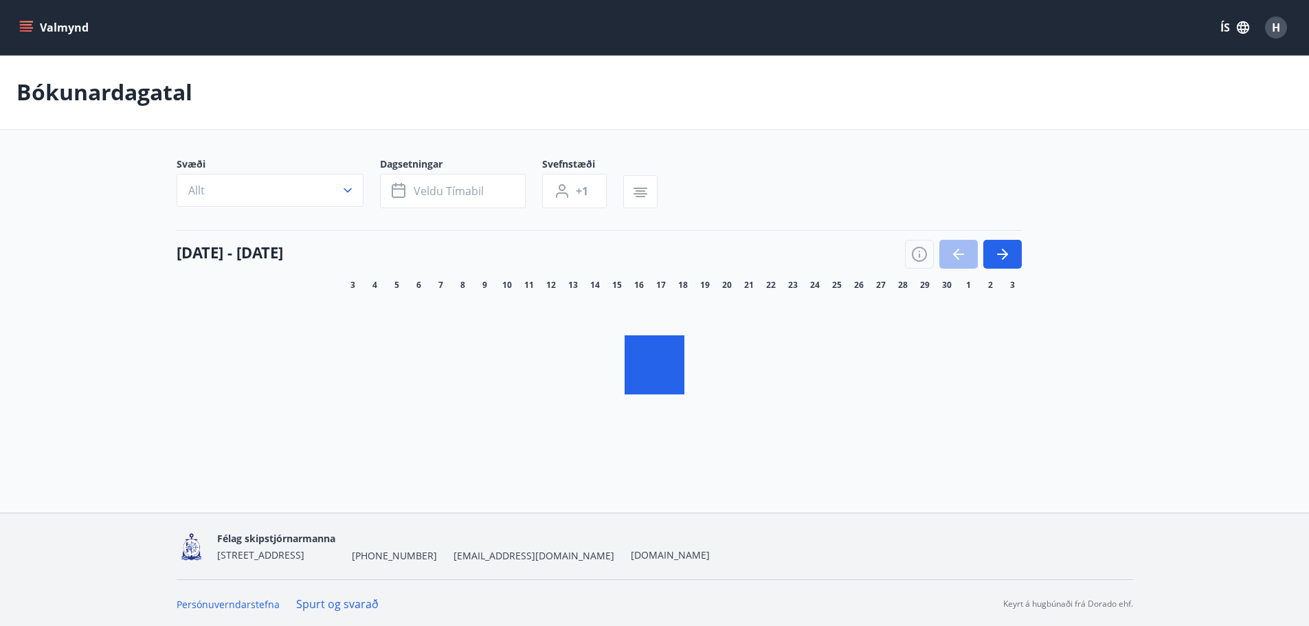
click at [292, 198] on button "Allt" at bounding box center [270, 190] width 187 height 33
click at [282, 194] on div "Suðurnes Erlendis Höfuðborgarsvæðið [GEOGRAPHIC_DATA] [GEOGRAPHIC_DATA] [GEOGRA…" at bounding box center [654, 313] width 1309 height 626
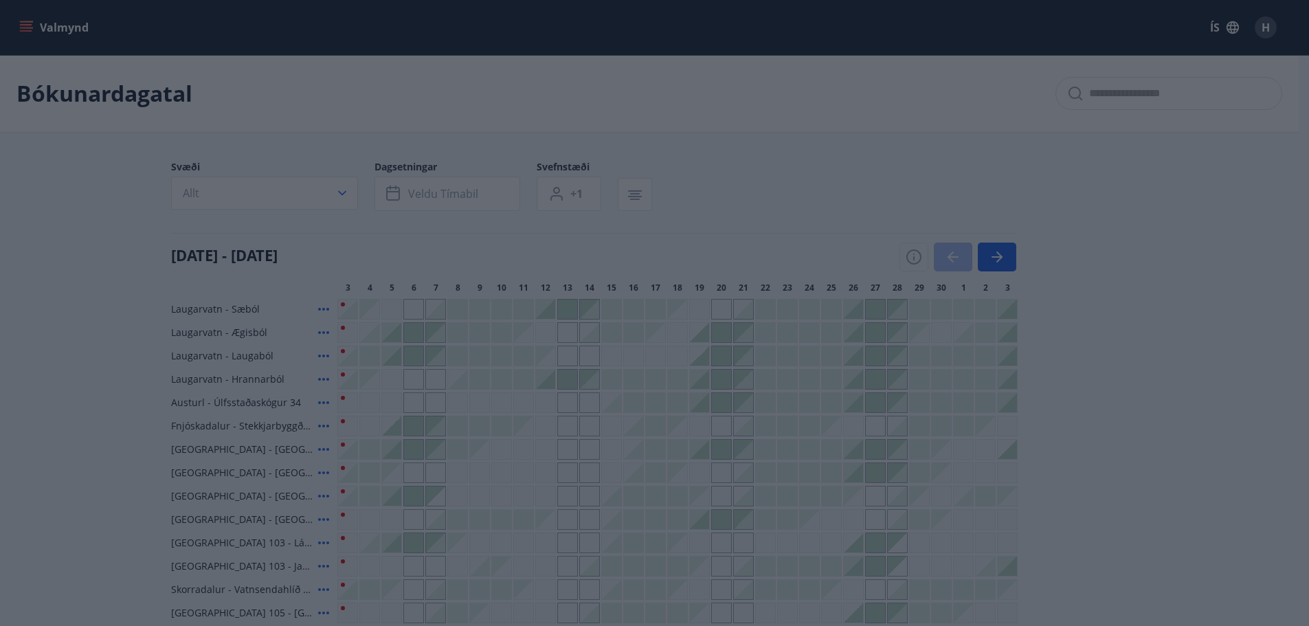
click at [308, 203] on div "Suðurnes Erlendis Höfuðborgarsvæðið [GEOGRAPHIC_DATA] [GEOGRAPHIC_DATA] [GEOGRA…" at bounding box center [654, 313] width 1309 height 626
click at [356, 190] on div "Suðurnes Erlendis Höfuðborgarsvæðið [GEOGRAPHIC_DATA] [GEOGRAPHIC_DATA] [GEOGRA…" at bounding box center [654, 313] width 1309 height 626
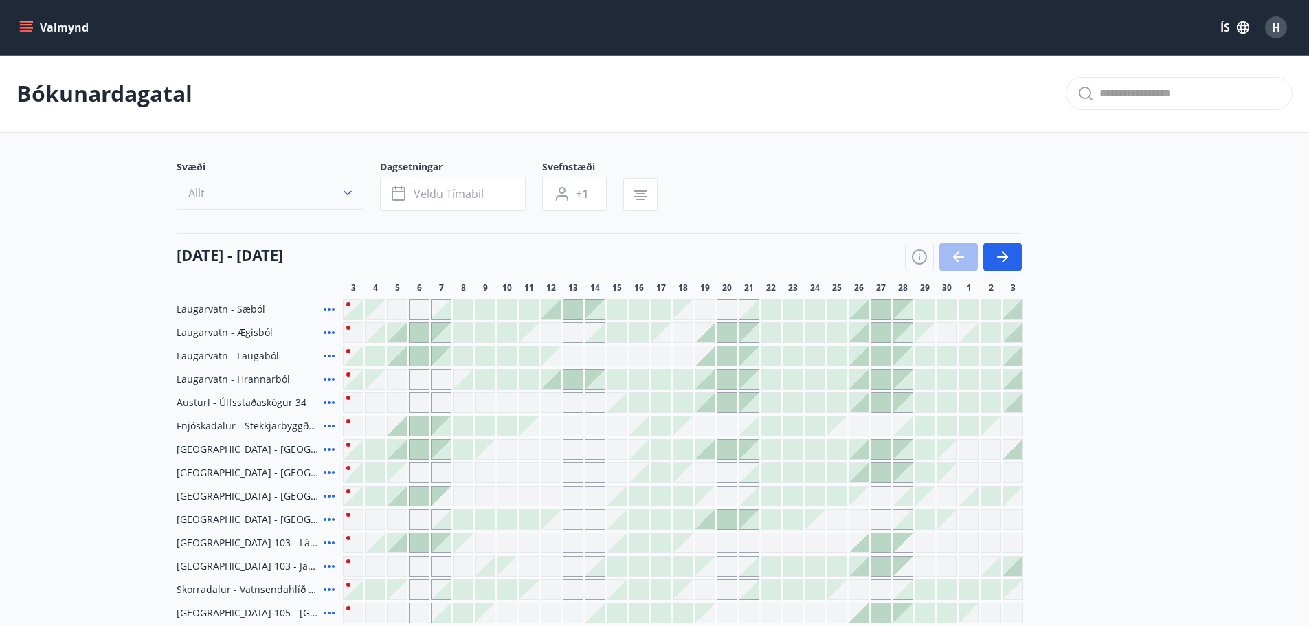
click at [341, 193] on icon "button" at bounding box center [348, 193] width 14 height 14
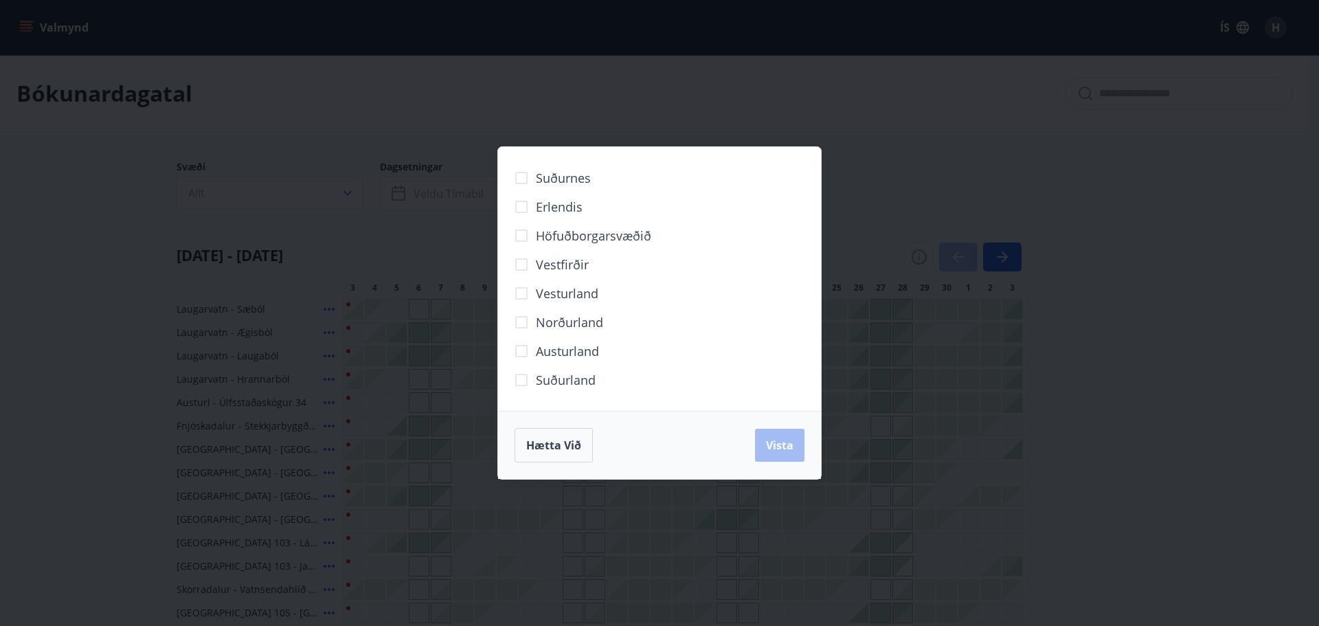
click at [552, 324] on span "Norðurland" at bounding box center [569, 322] width 67 height 18
click at [786, 441] on span "Vista" at bounding box center [779, 445] width 27 height 15
click at [787, 442] on span "Vista" at bounding box center [779, 445] width 27 height 15
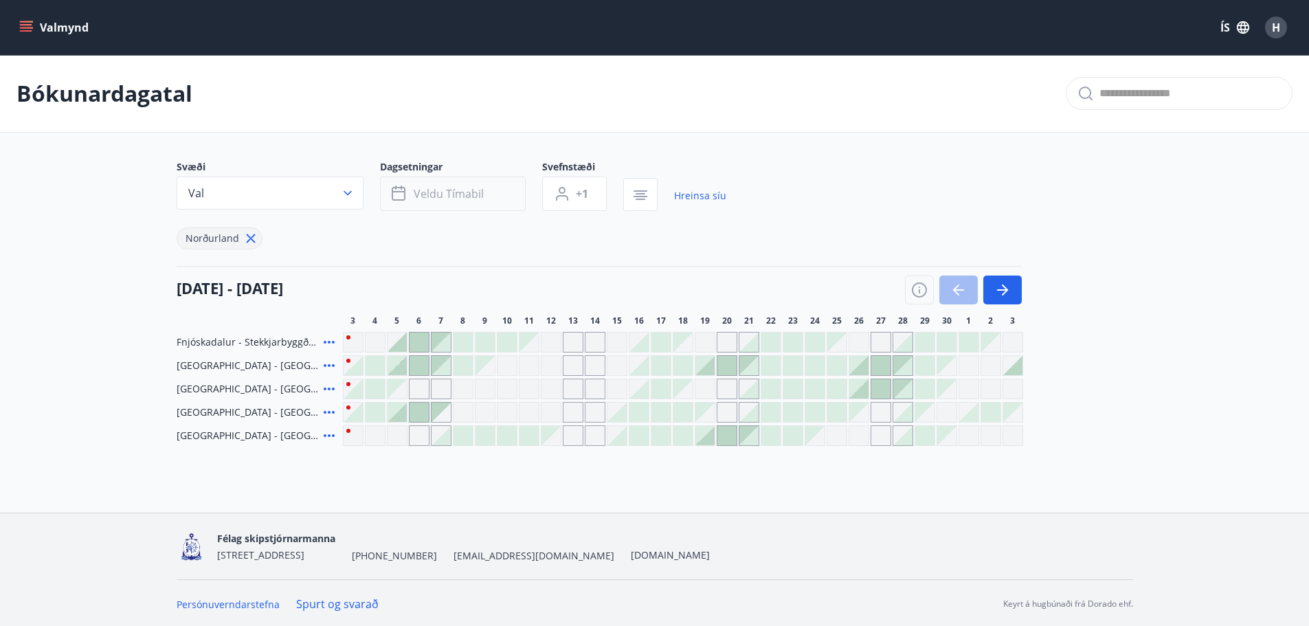
click at [449, 192] on span "Veldu tímabil" at bounding box center [449, 193] width 70 height 15
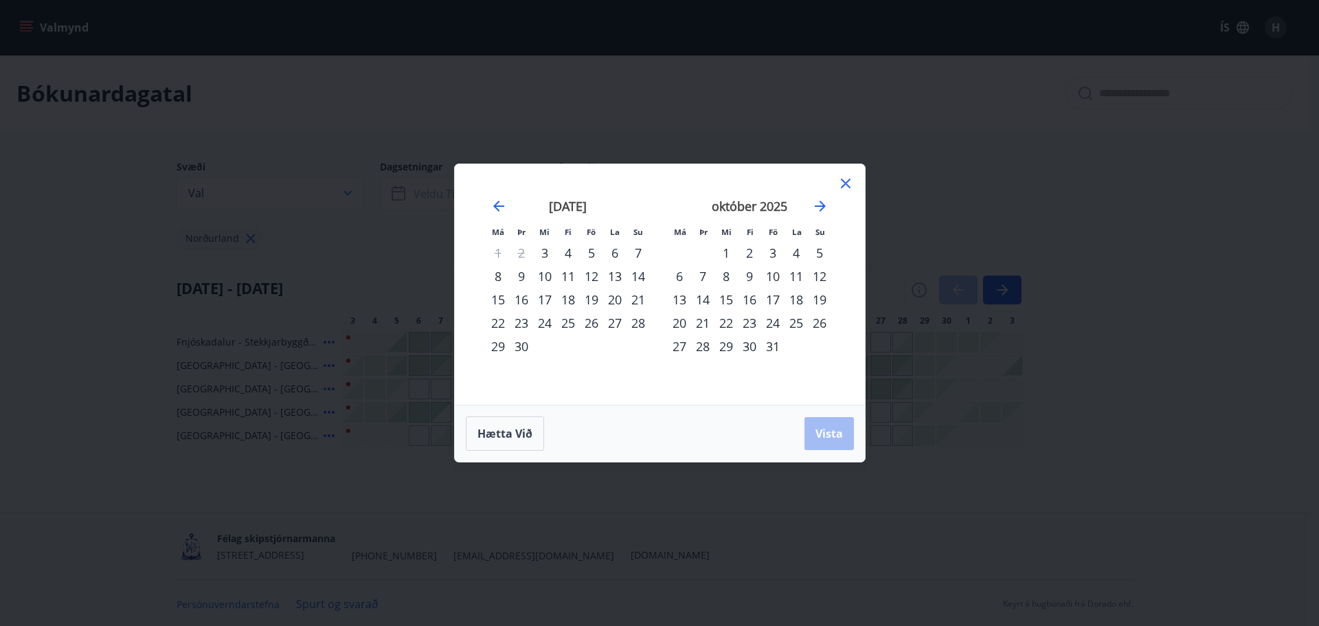
click at [593, 278] on div "12" at bounding box center [591, 275] width 23 height 23
click at [499, 299] on div "15" at bounding box center [497, 299] width 23 height 23
click at [837, 432] on span "Vista" at bounding box center [828, 433] width 27 height 15
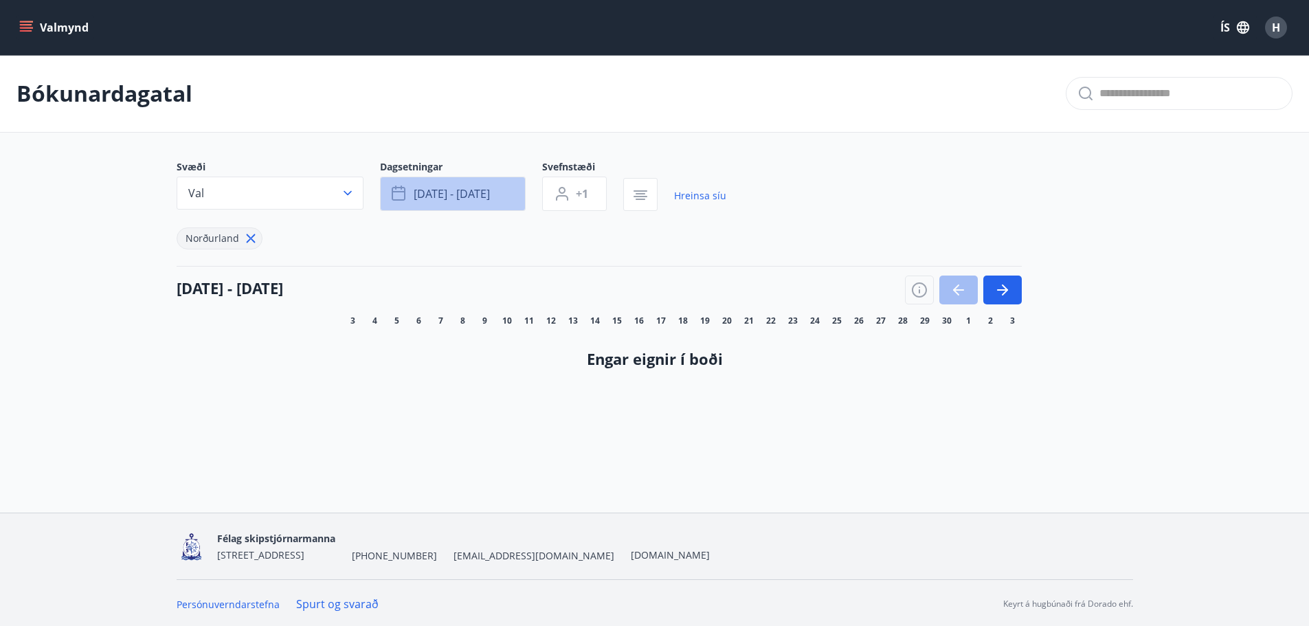
click at [491, 210] on button "[DATE] - [DATE]" at bounding box center [453, 194] width 146 height 34
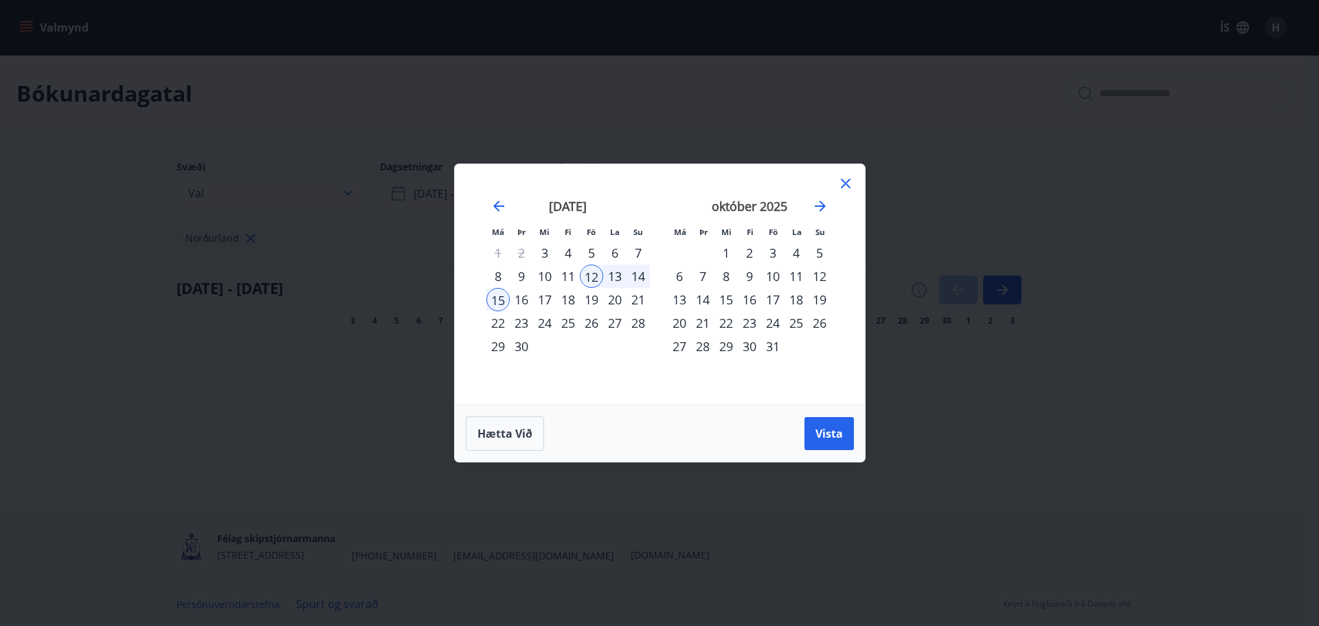
click at [495, 273] on div "8" at bounding box center [497, 275] width 23 height 23
click at [837, 433] on span "Vista" at bounding box center [828, 433] width 27 height 15
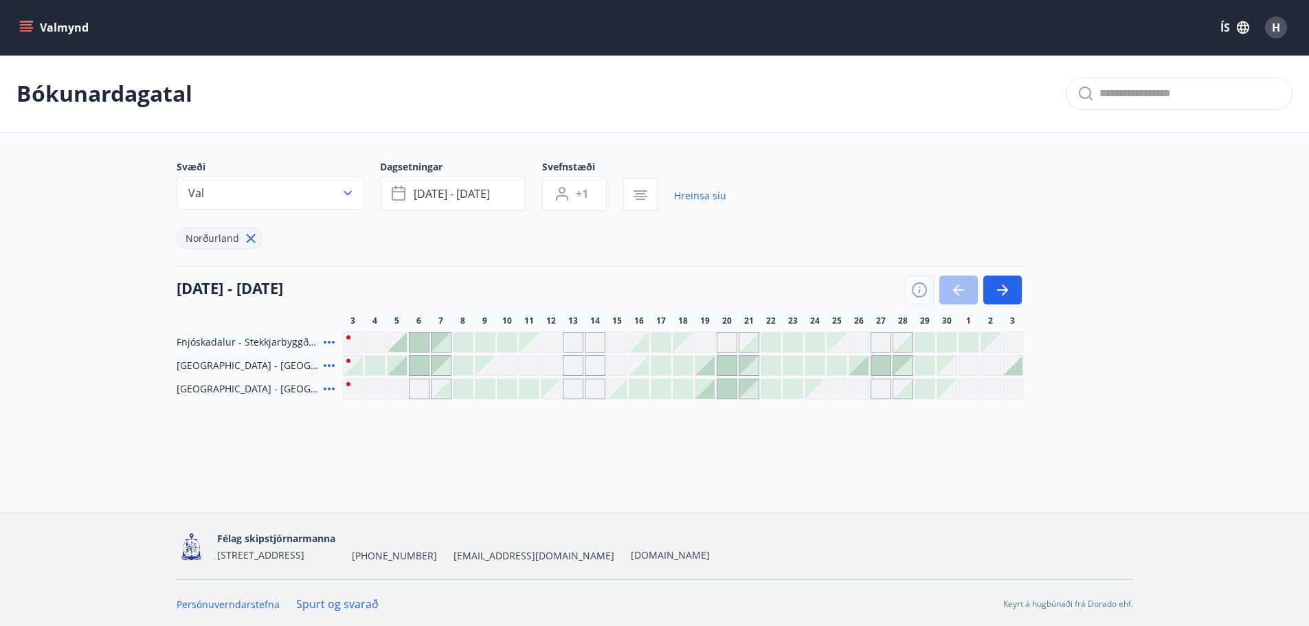
click at [547, 363] on div "Gráir dagar eru ekki bókanlegir" at bounding box center [551, 365] width 21 height 21
click at [647, 468] on div "Valmynd ÍS H Bókunardagatal Svæði Val Dagsetningar [DATE] - [DATE] Svefnstæði +…" at bounding box center [654, 256] width 1309 height 512
click at [28, 31] on icon "menu" at bounding box center [26, 30] width 12 height 1
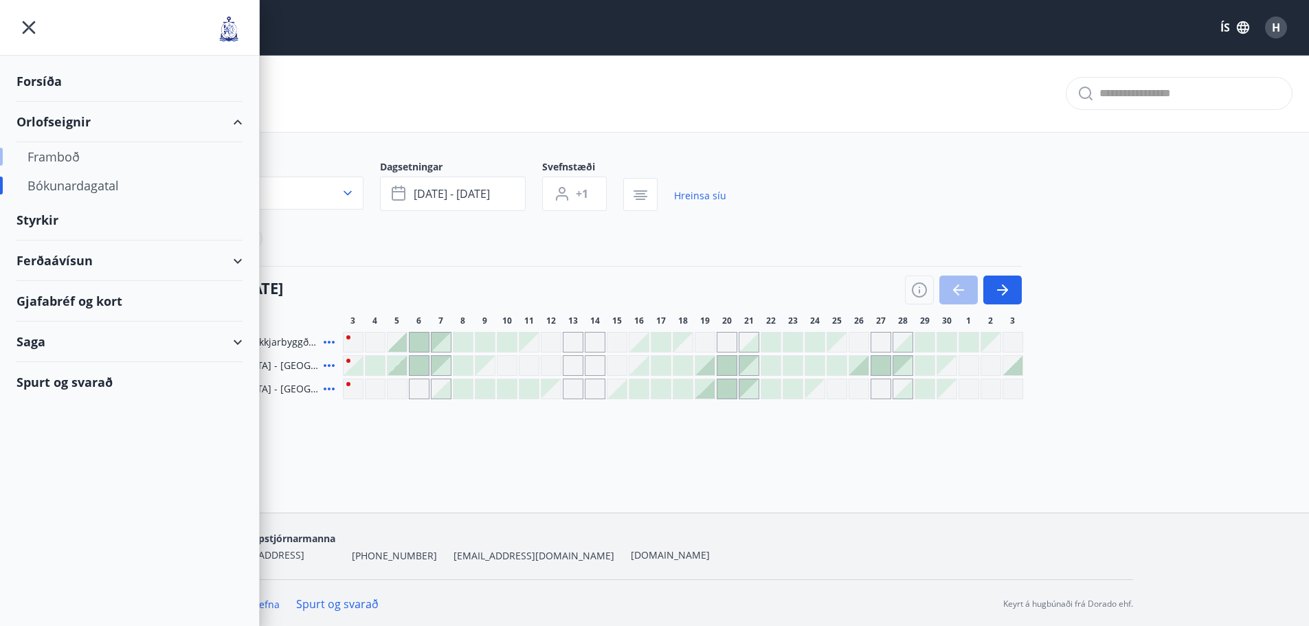
click at [63, 161] on div "Framboð" at bounding box center [129, 156] width 204 height 29
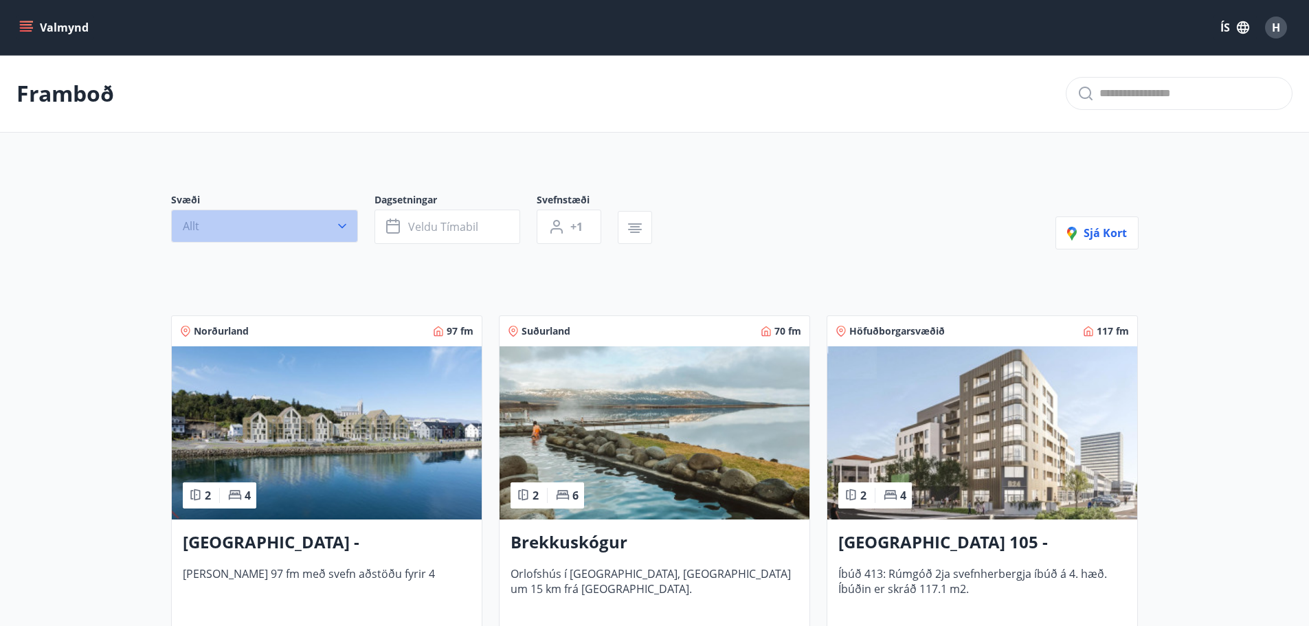
click at [253, 234] on button "Allt" at bounding box center [264, 226] width 187 height 33
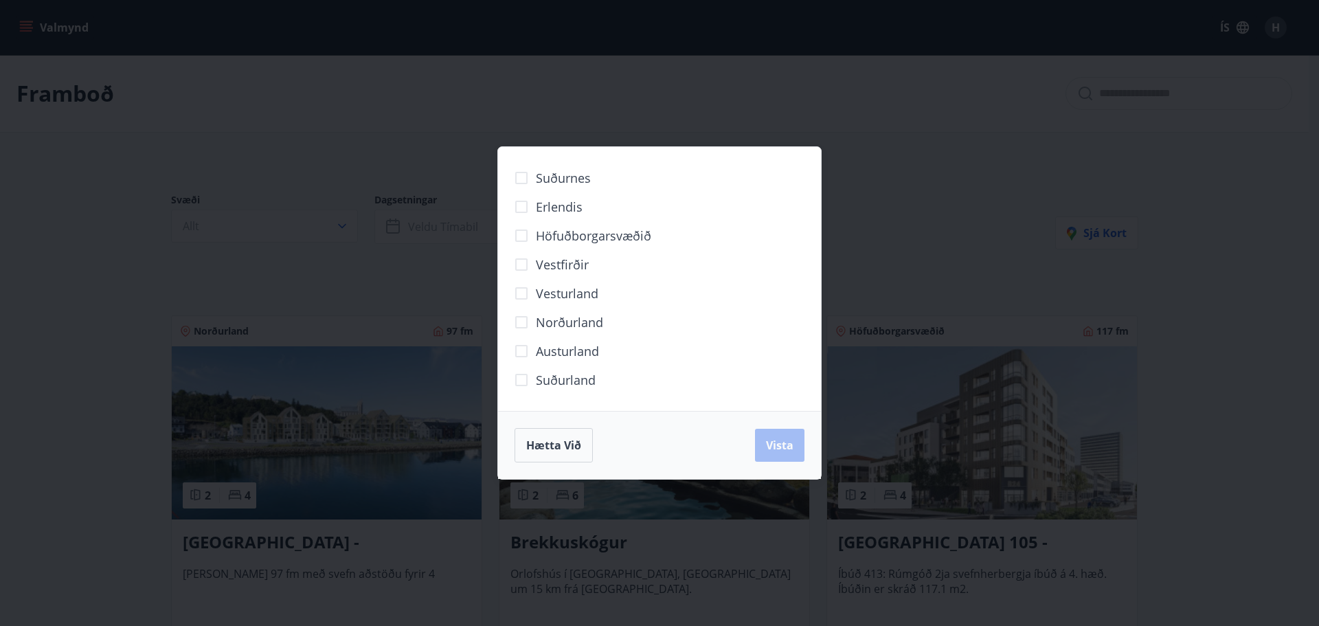
click at [578, 318] on span "Norðurland" at bounding box center [569, 322] width 67 height 18
click at [780, 435] on button "Vista" at bounding box center [779, 445] width 49 height 33
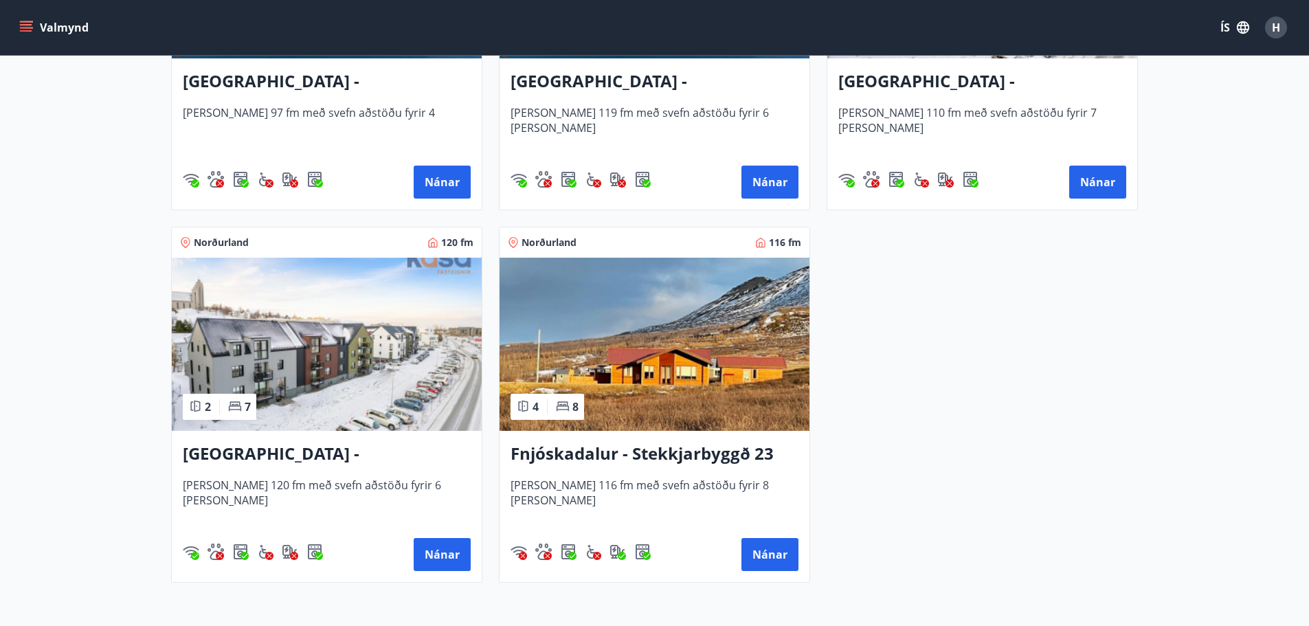
scroll to position [493, 0]
click at [975, 92] on h3 "[GEOGRAPHIC_DATA] - [GEOGRAPHIC_DATA] 8, 102" at bounding box center [982, 82] width 288 height 25
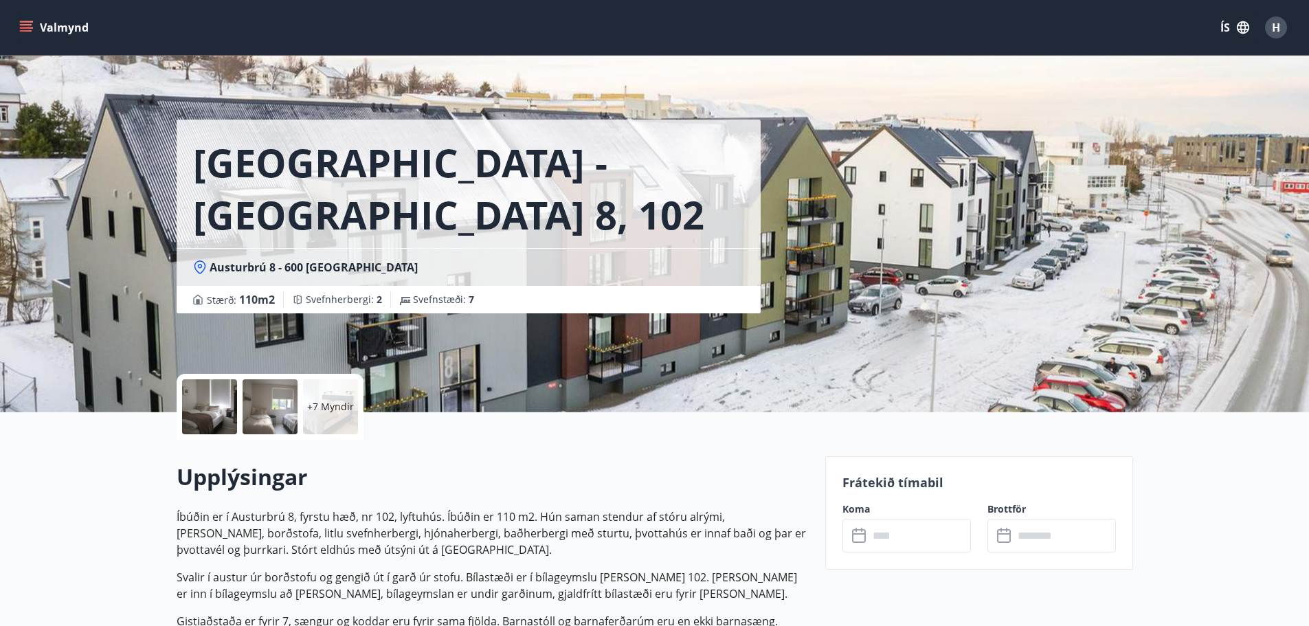
scroll to position [231, 0]
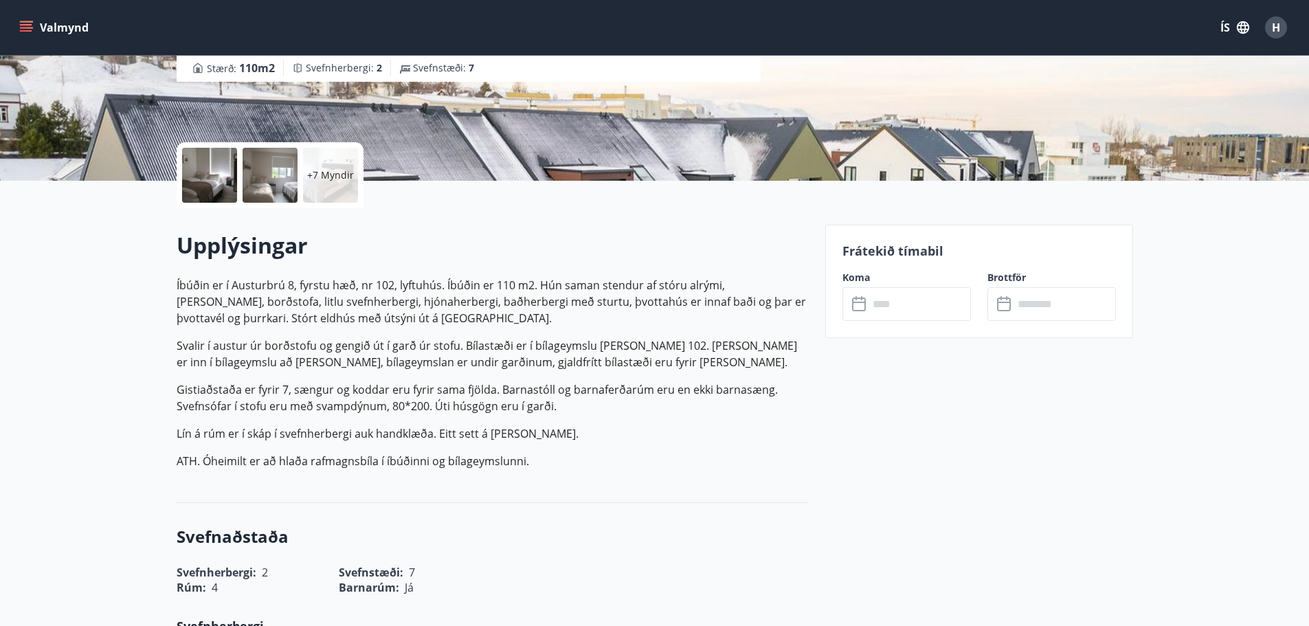
click at [933, 302] on input "text" at bounding box center [919, 304] width 102 height 34
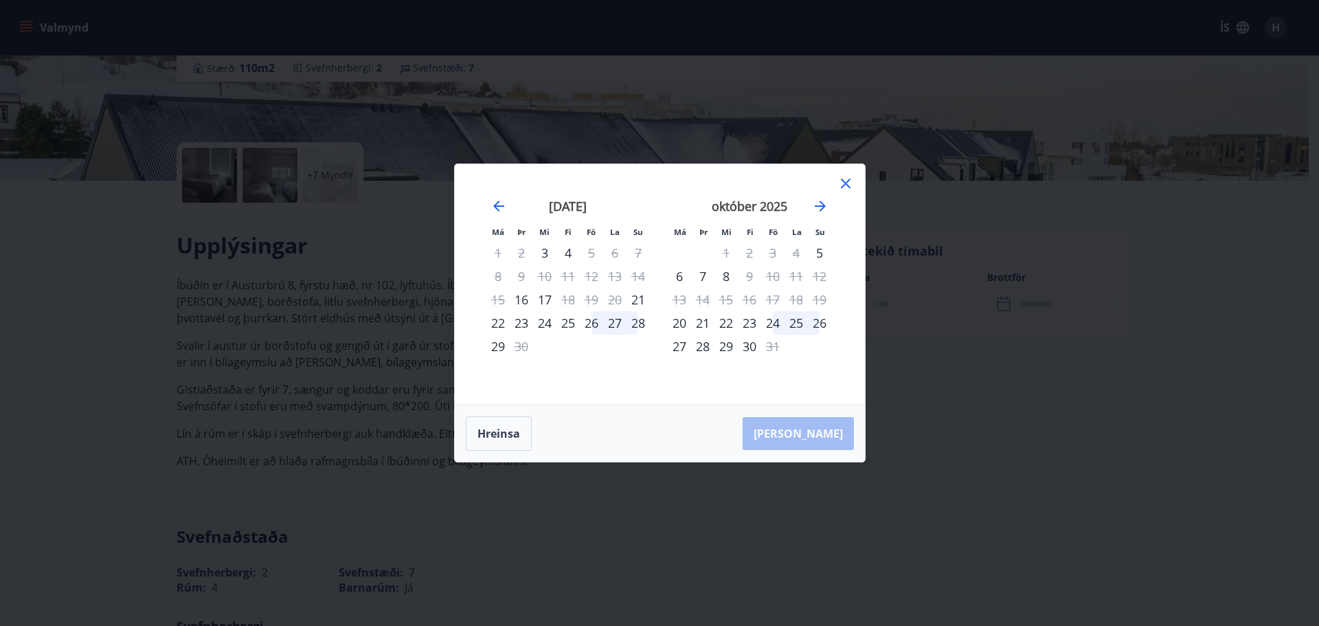
click at [839, 188] on icon at bounding box center [845, 183] width 16 height 16
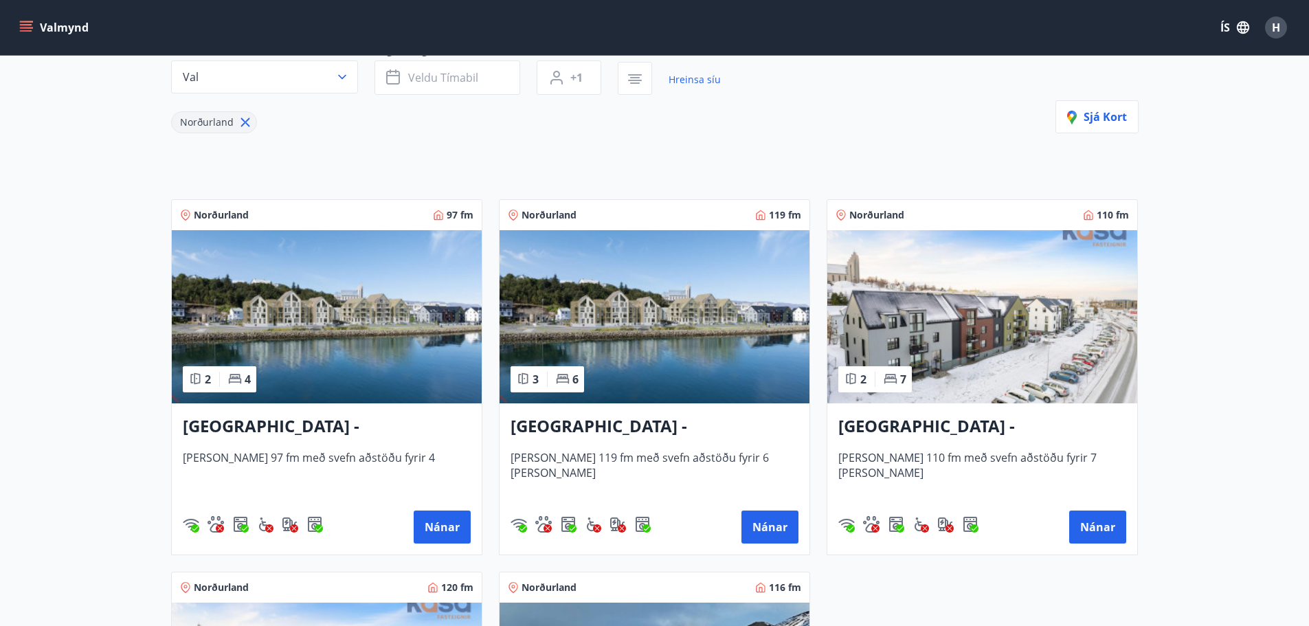
click at [371, 339] on img at bounding box center [327, 316] width 310 height 173
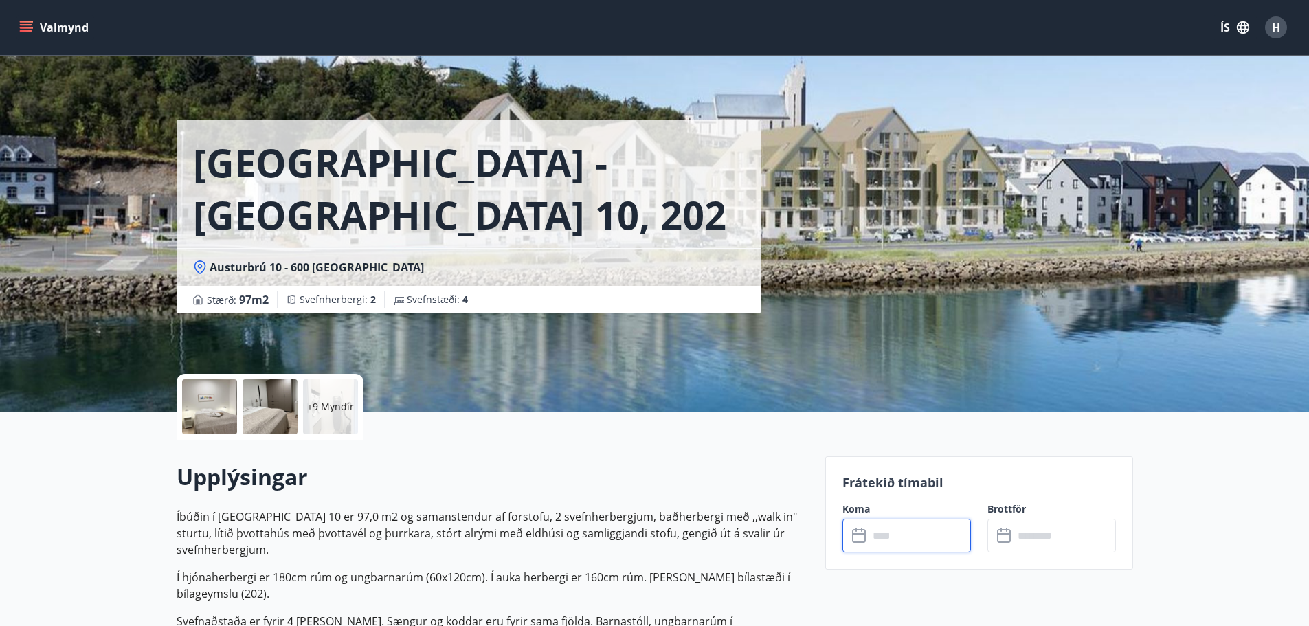
click at [880, 551] on input "text" at bounding box center [919, 536] width 102 height 34
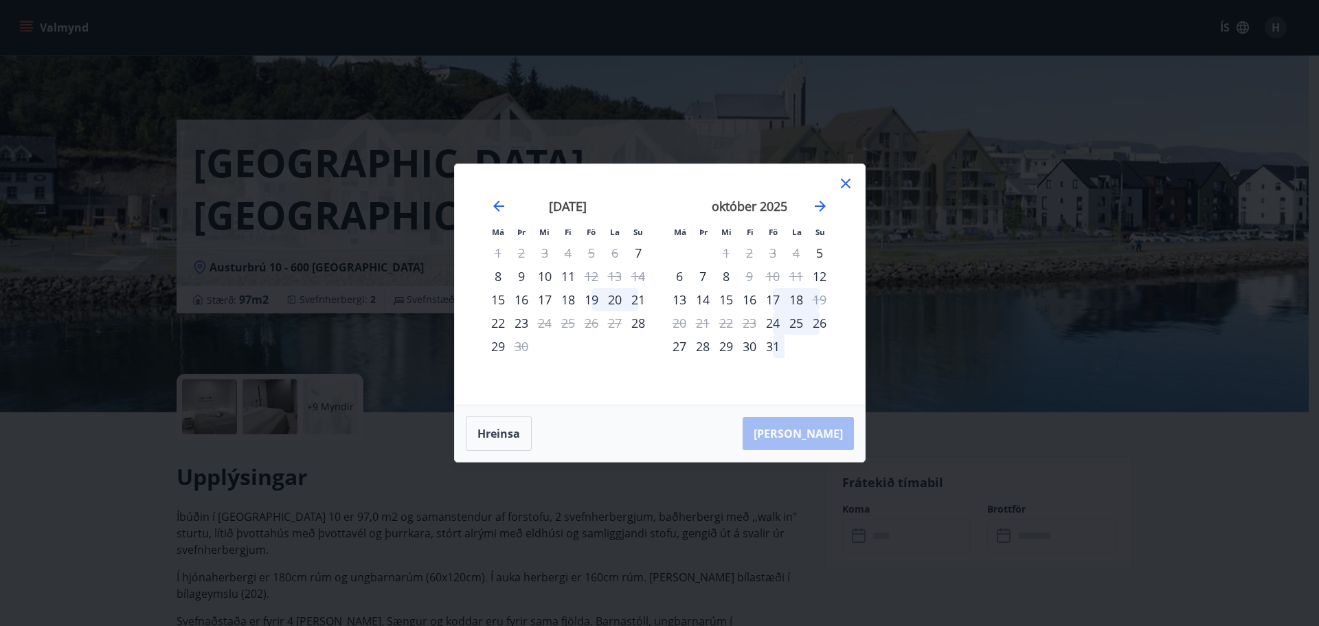
click at [841, 187] on icon at bounding box center [846, 184] width 10 height 10
